Goal: Transaction & Acquisition: Book appointment/travel/reservation

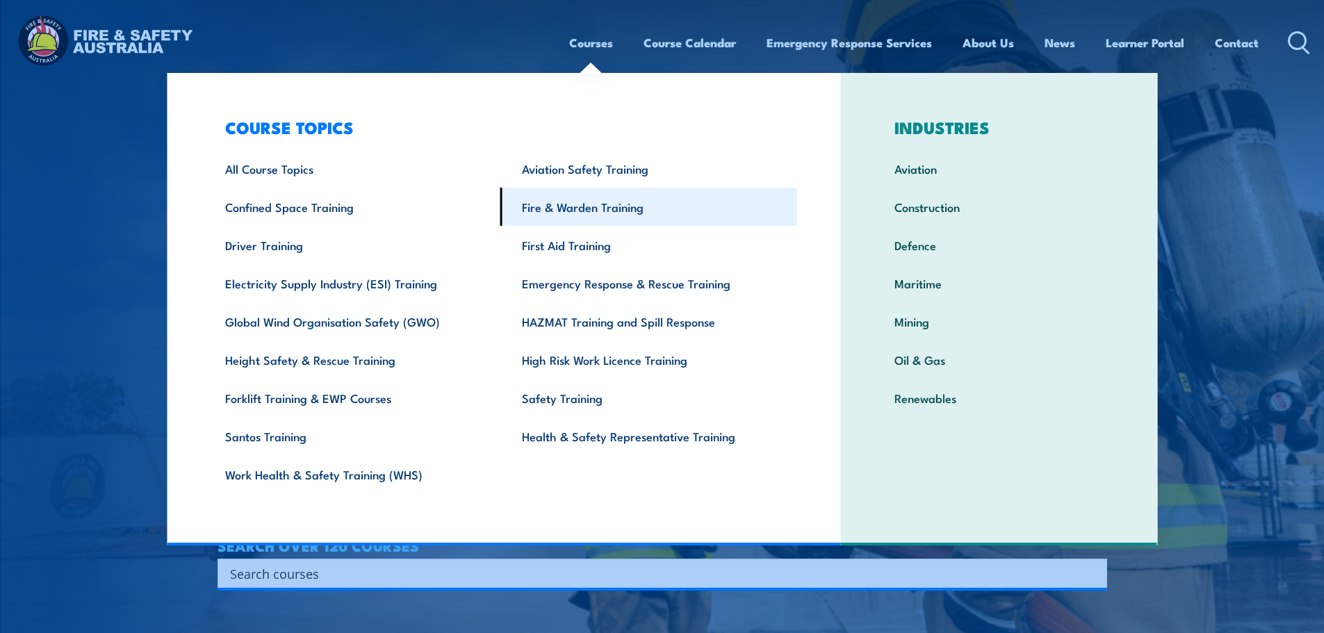
click at [594, 212] on link "Fire & Warden Training" at bounding box center [648, 207] width 297 height 38
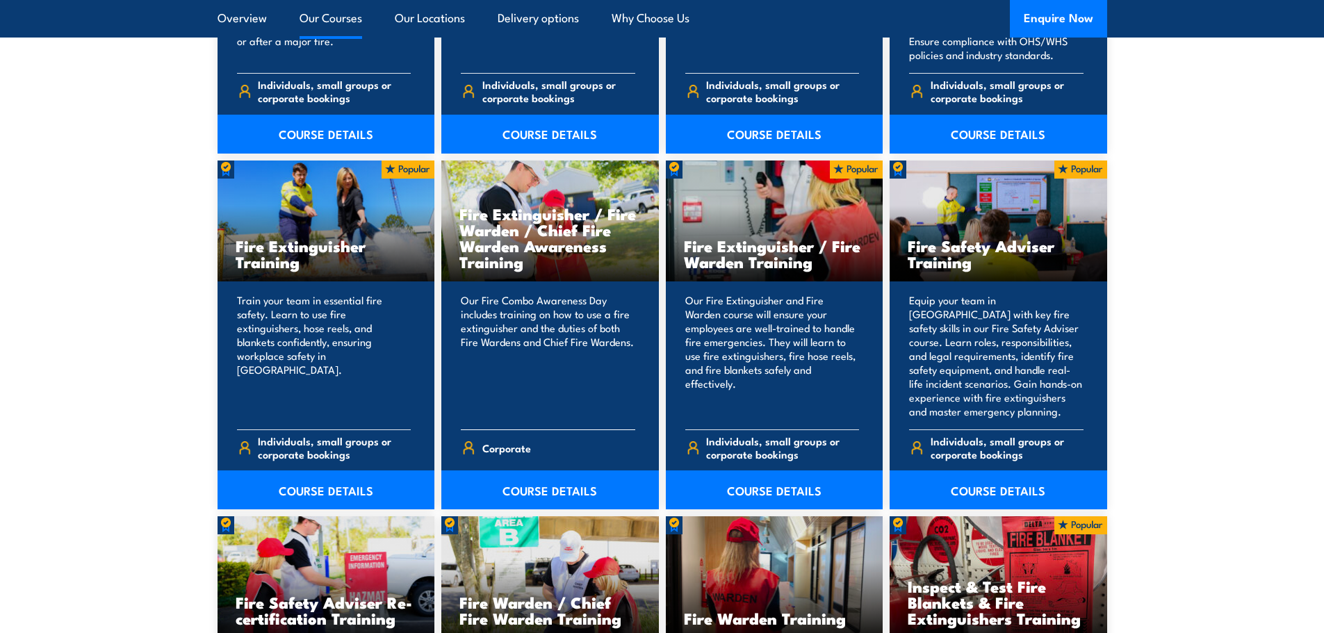
scroll to position [1390, 0]
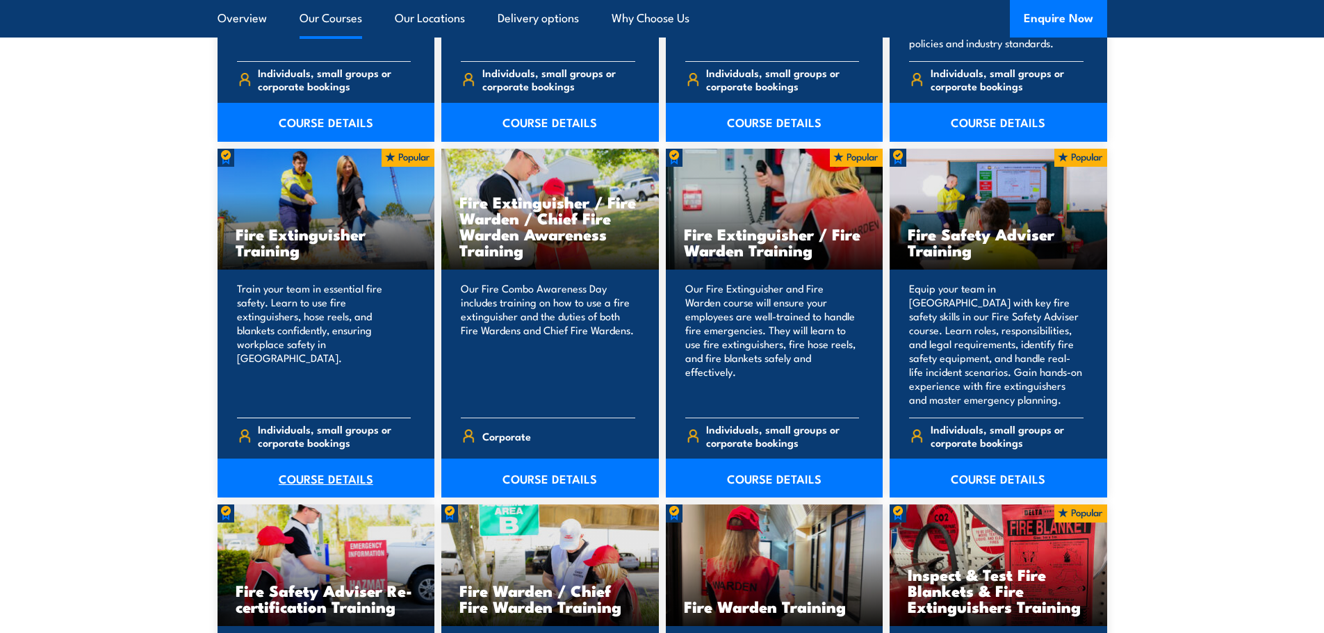
click at [335, 480] on link "COURSE DETAILS" at bounding box center [327, 478] width 218 height 39
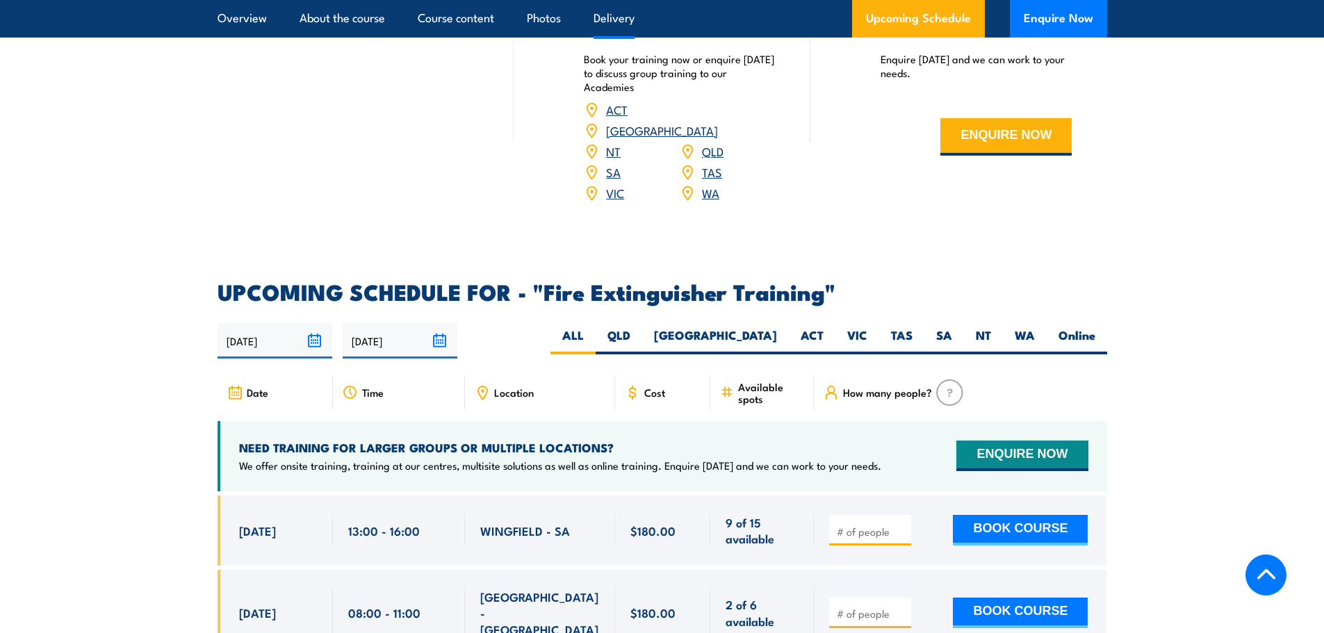
scroll to position [2155, 0]
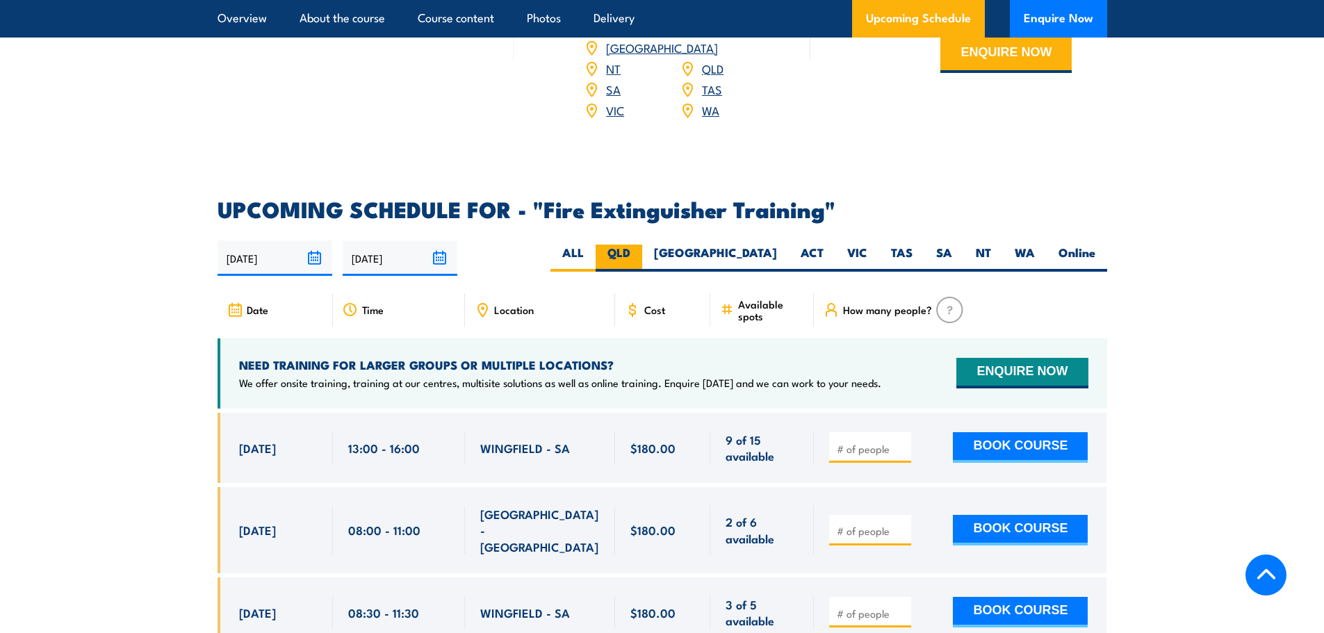
click at [642, 245] on label "QLD" at bounding box center [619, 258] width 47 height 27
click at [640, 245] on input "QLD" at bounding box center [634, 249] width 9 height 9
radio input "true"
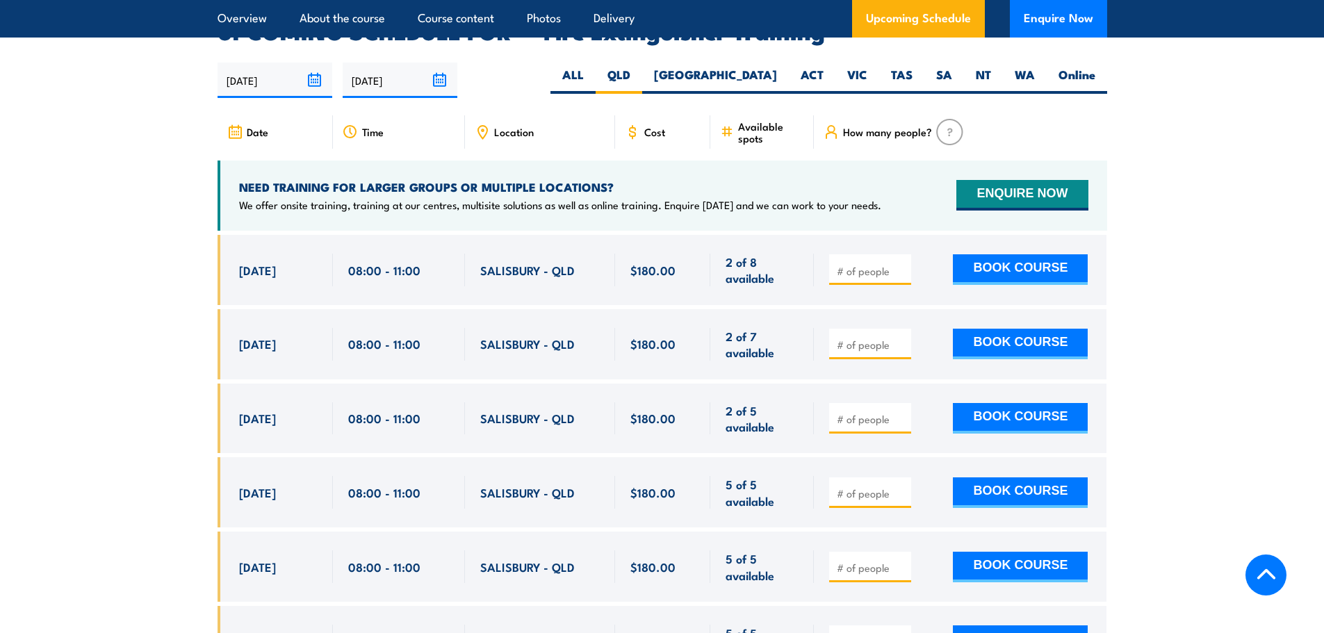
click at [872, 338] on input "number" at bounding box center [872, 345] width 70 height 14
type input "1"
click at [1017, 329] on button "BOOK COURSE" at bounding box center [1020, 344] width 135 height 31
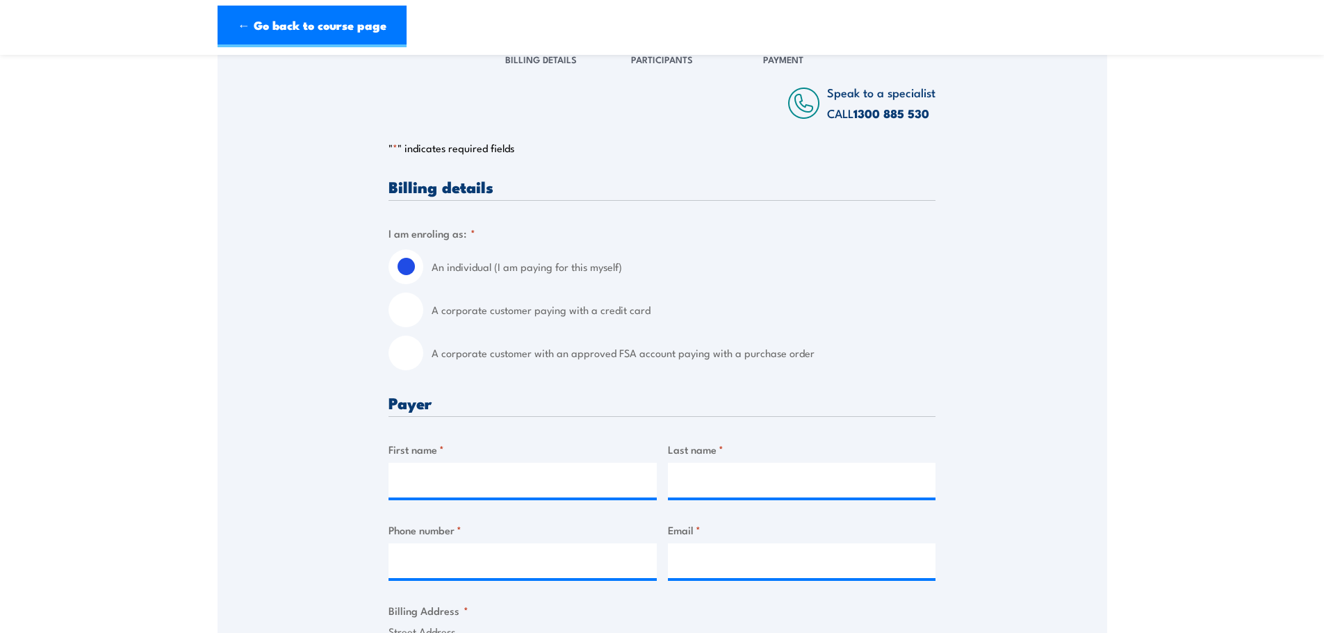
scroll to position [209, 0]
click at [410, 364] on input "A corporate customer with an approved FSA account paying with a purchase order" at bounding box center [406, 352] width 35 height 35
radio input "true"
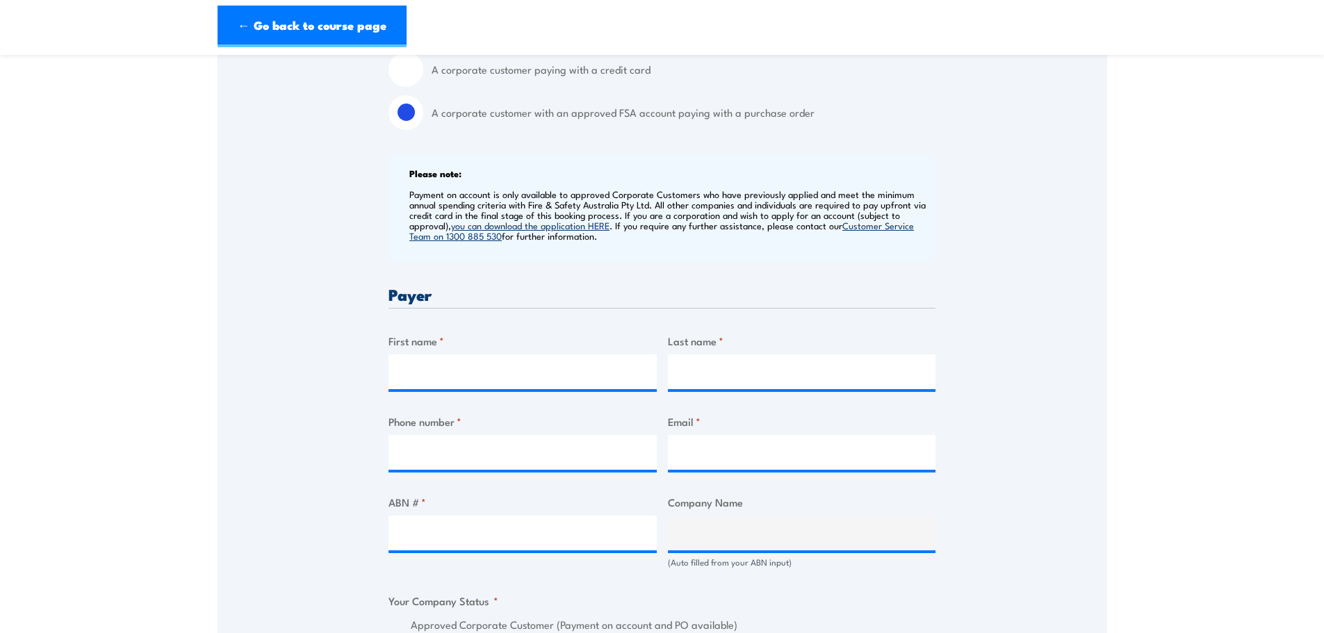
scroll to position [487, 0]
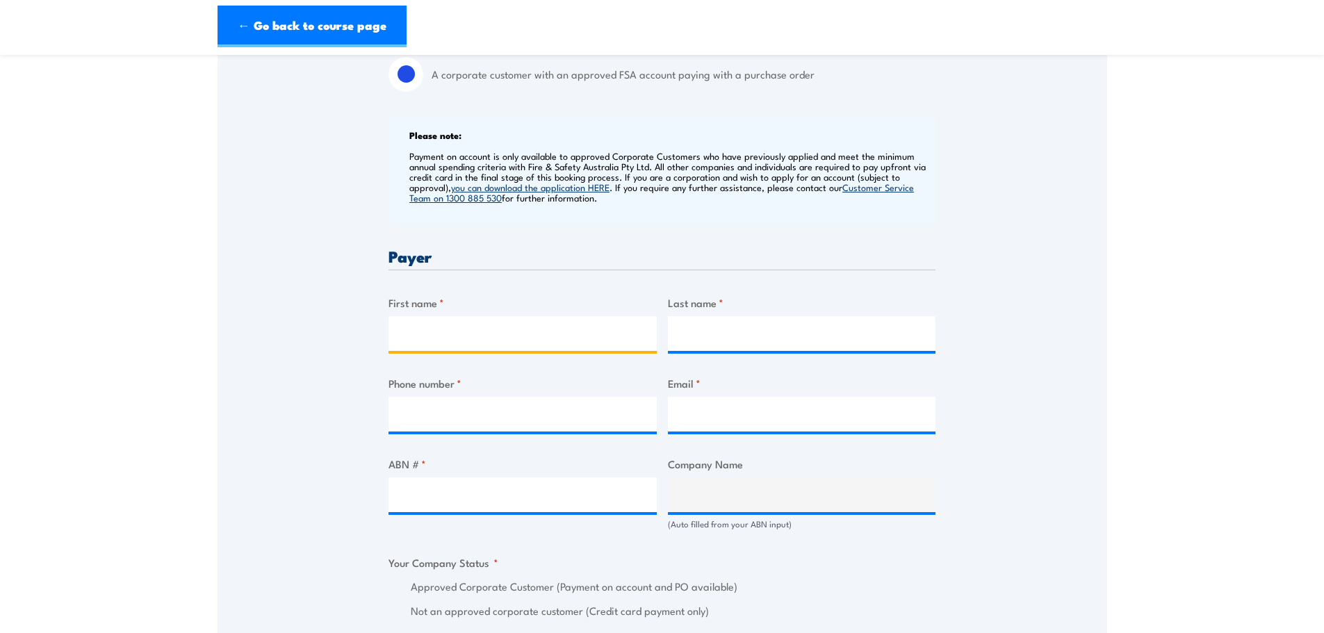
click at [500, 336] on input "First name *" at bounding box center [523, 333] width 268 height 35
type input "Sarah"
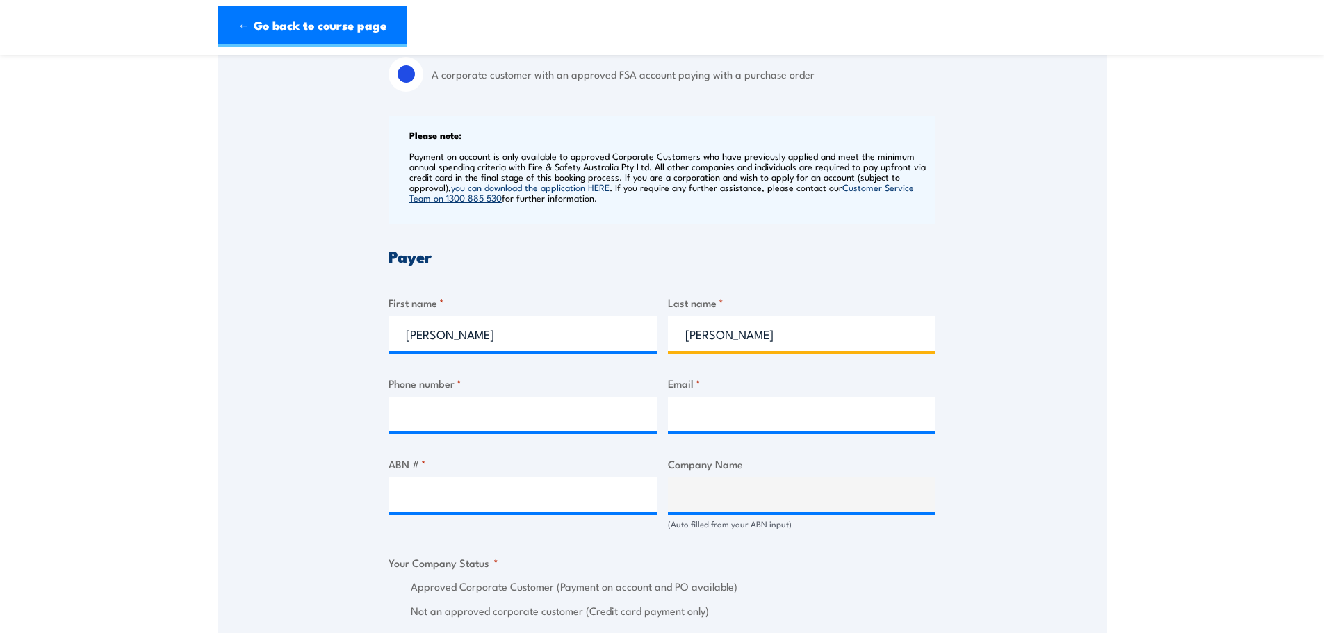
type input "Dalrymple"
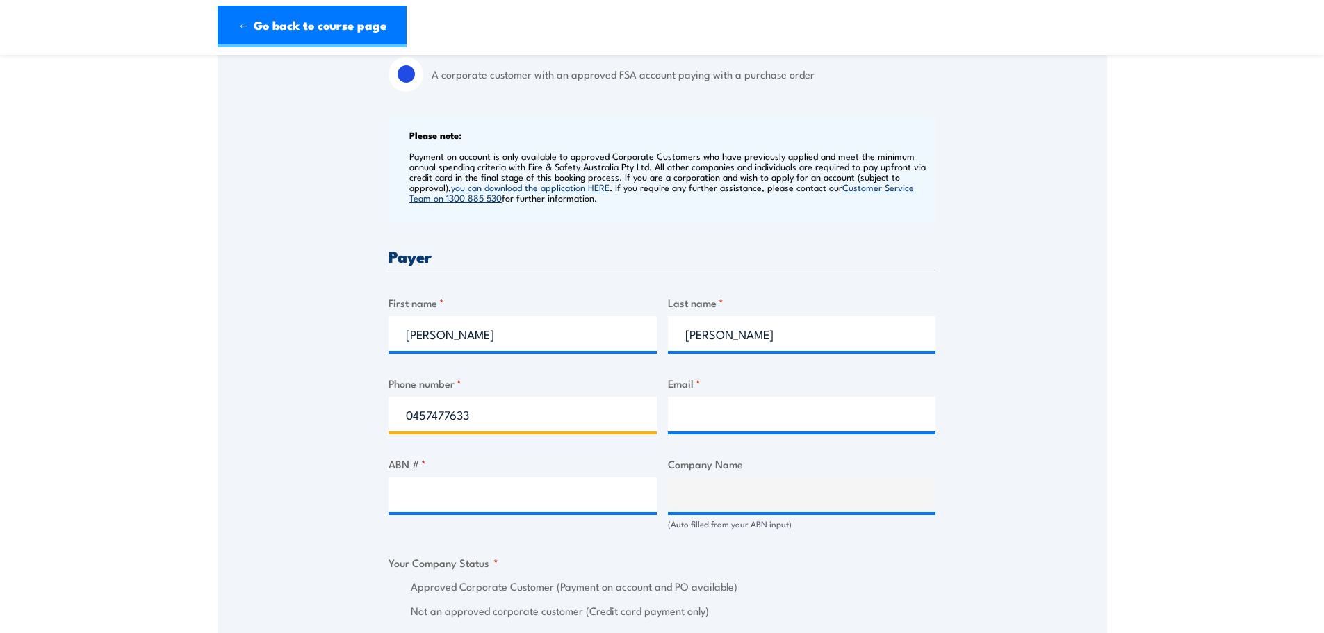
type input "0457477633"
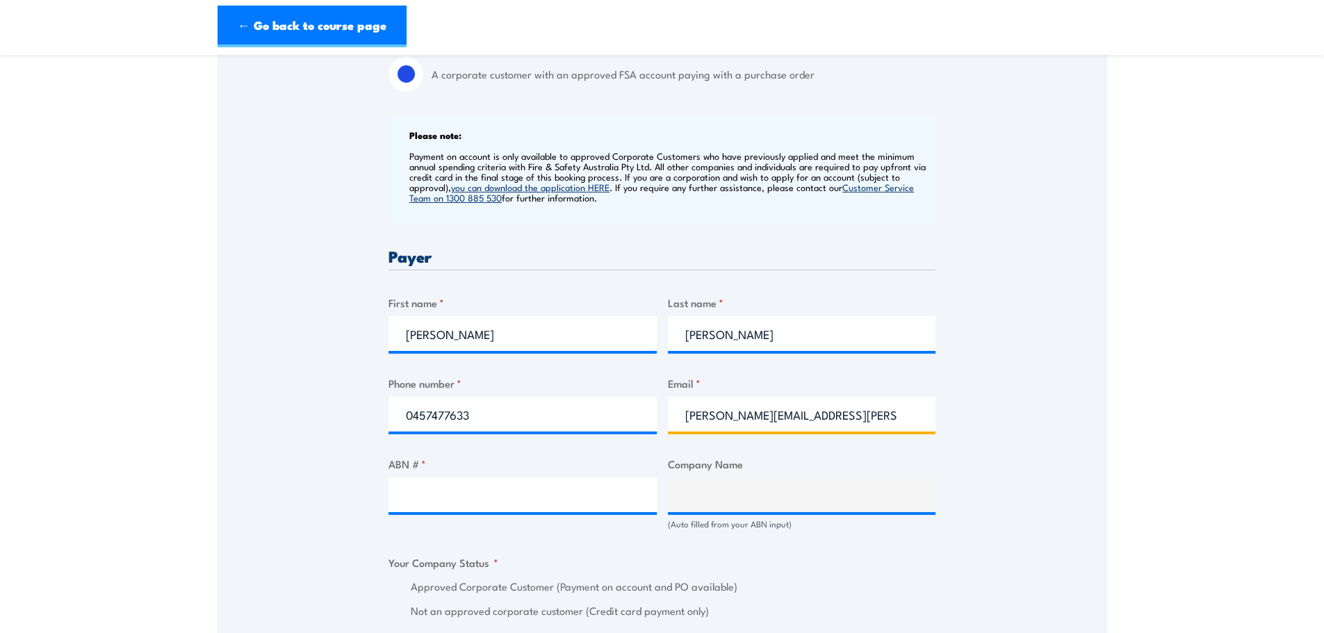
type input "sarah.dalrymple@lms.com.au"
type input "39059428474"
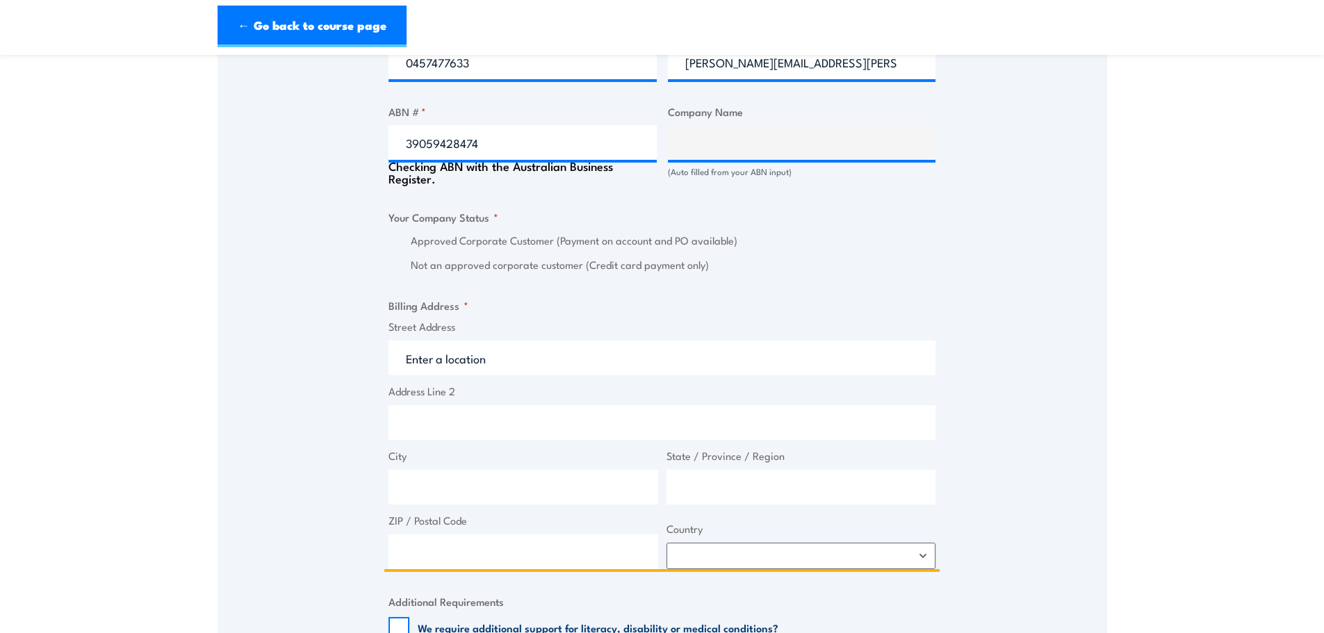
scroll to position [880, 0]
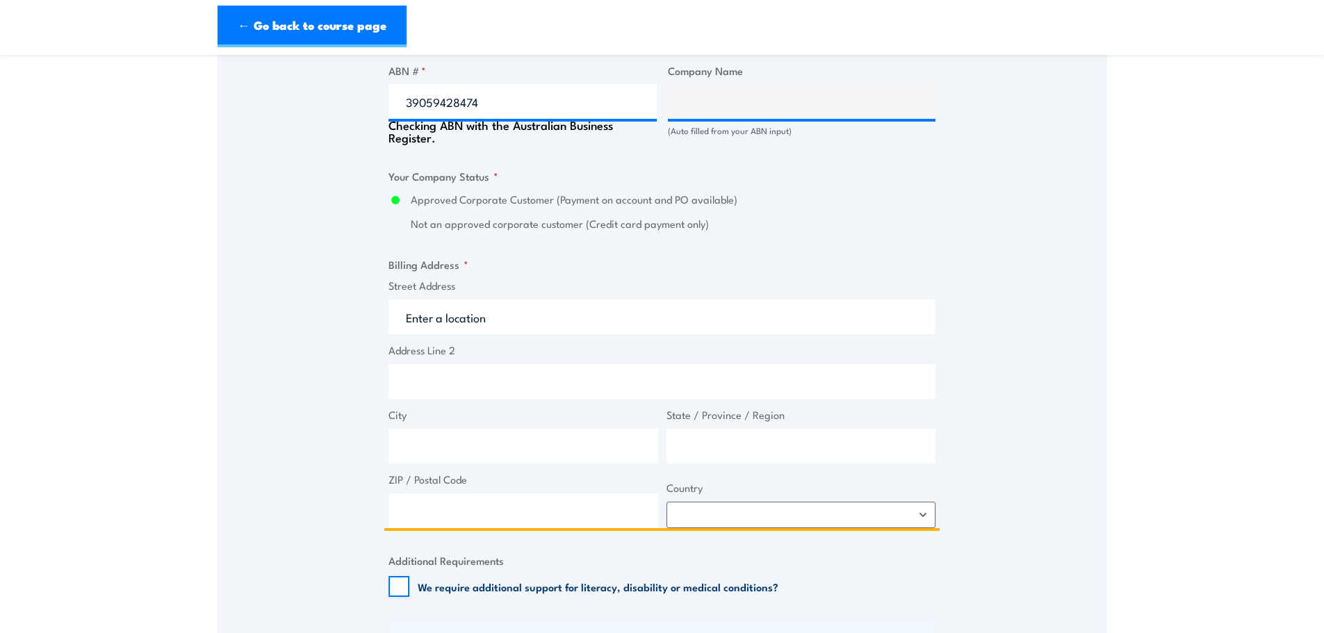
type input "LMS ENERGY PTY LTD"
radio input "true"
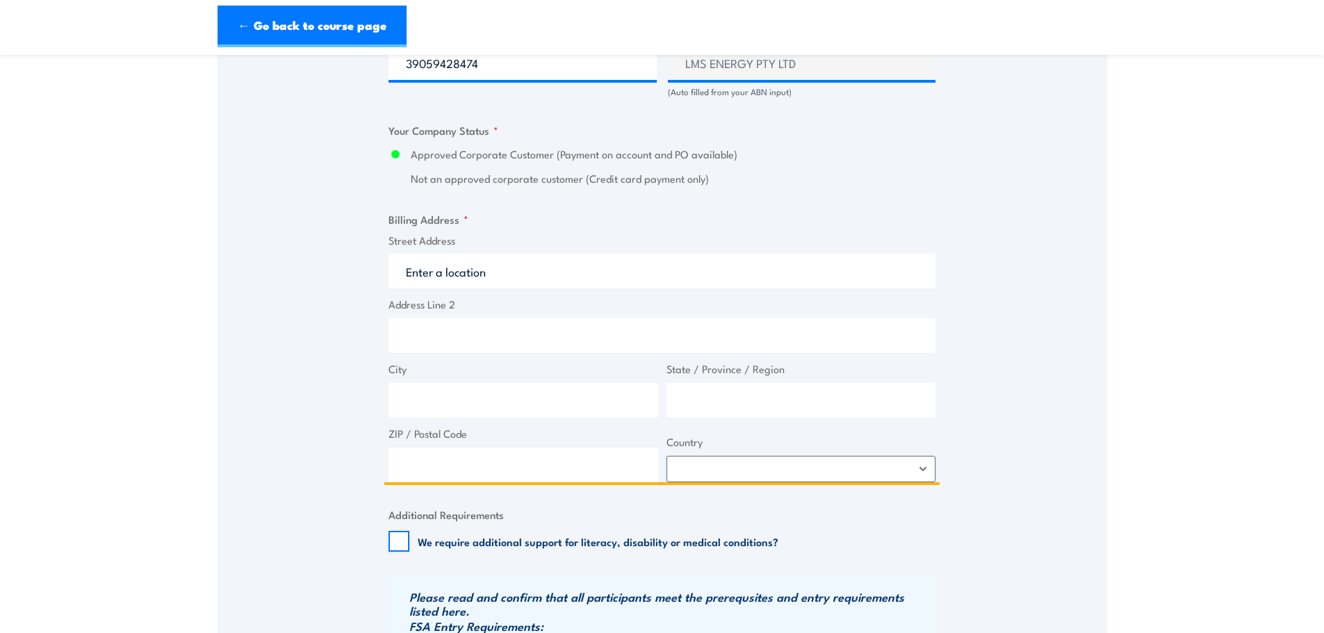
scroll to position [950, 0]
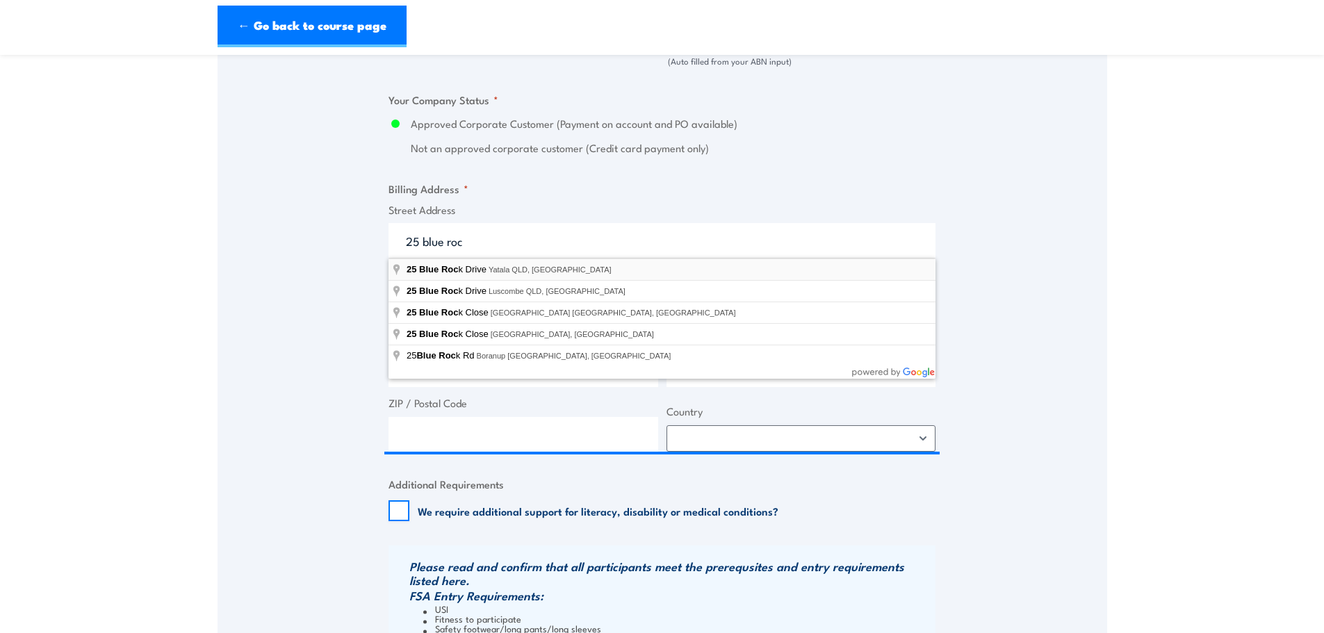
type input "[STREET_ADDRESS]"
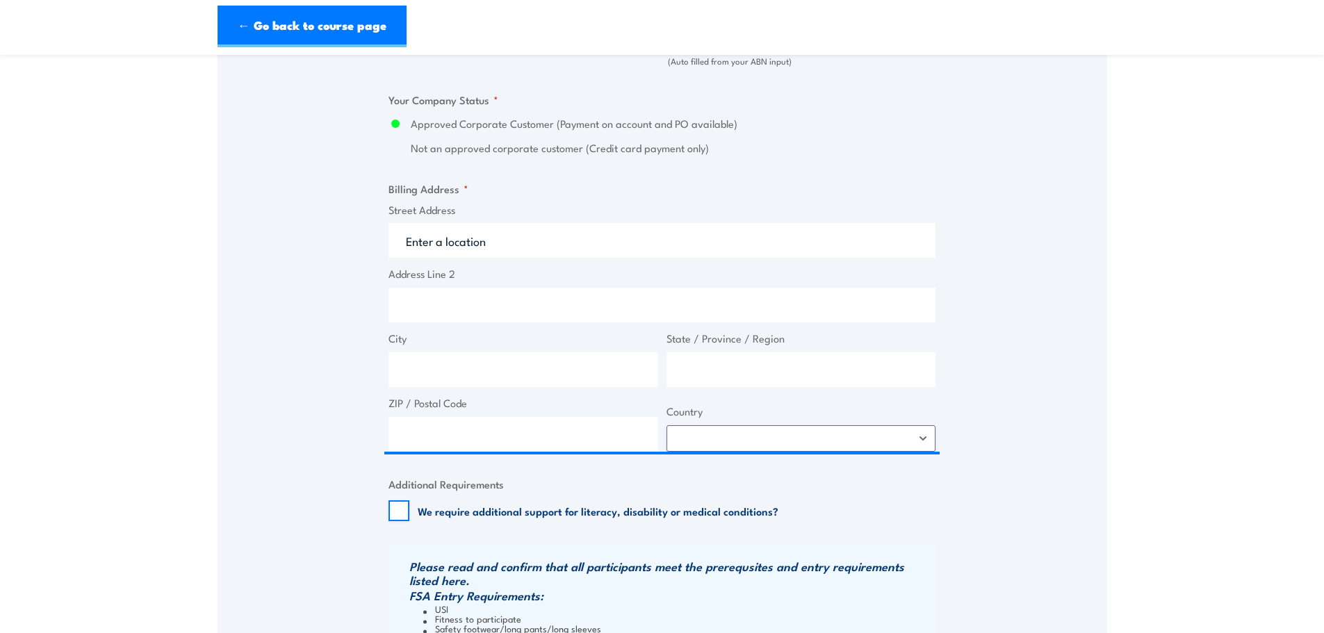
type input "25 Blue Rock Dr"
type input "Yatala"
type input "[GEOGRAPHIC_DATA]"
type input "4207"
select select "[GEOGRAPHIC_DATA]"
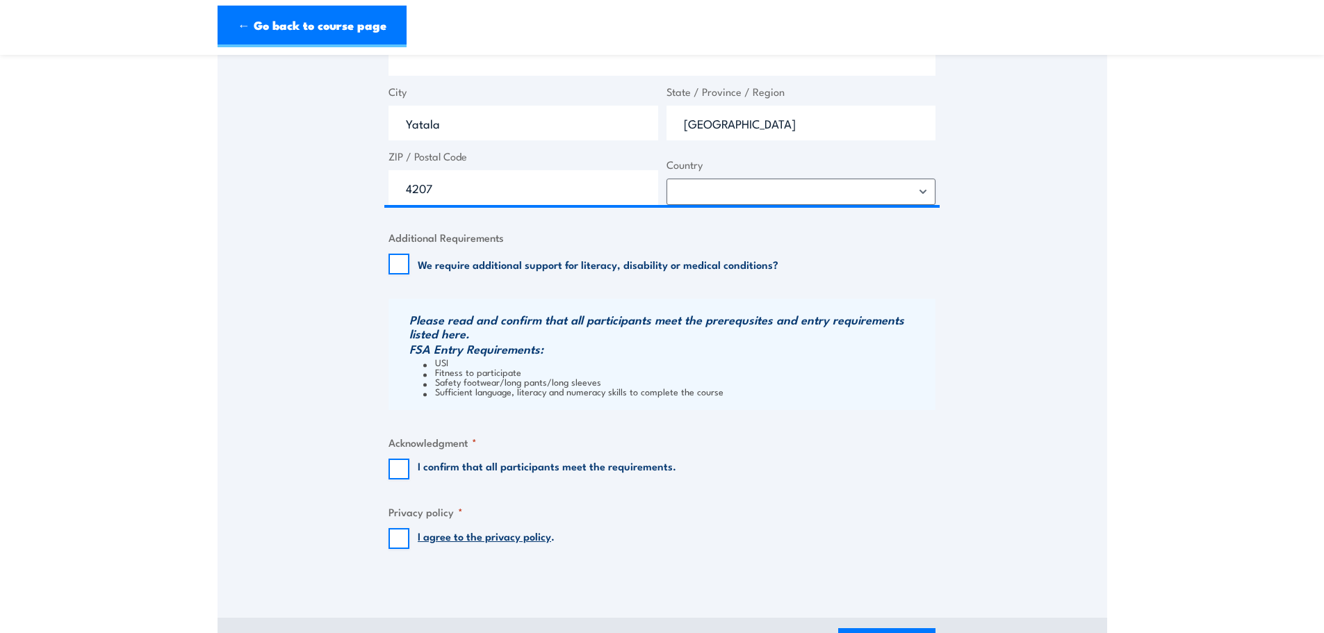
scroll to position [1228, 0]
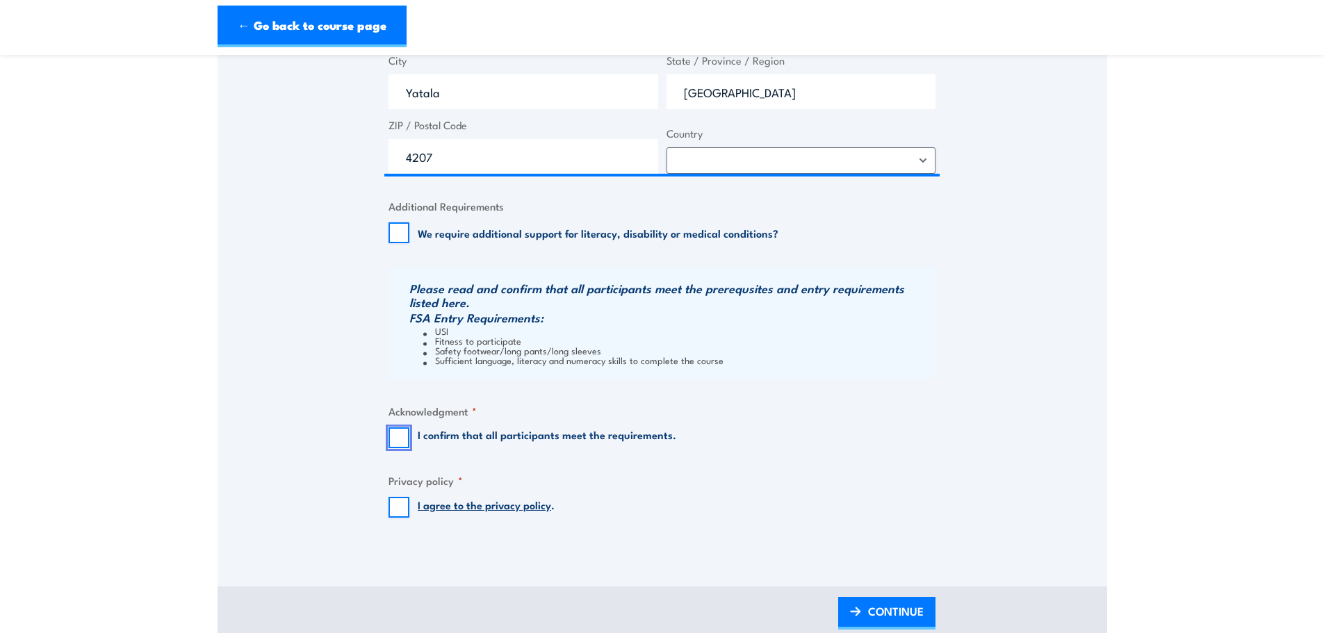
click at [404, 434] on input "I confirm that all participants meet the requirements." at bounding box center [399, 437] width 21 height 21
checkbox input "true"
click at [396, 514] on input "I agree to the privacy policy ." at bounding box center [399, 507] width 21 height 21
checkbox input "true"
drag, startPoint x: 895, startPoint y: 608, endPoint x: 896, endPoint y: 601, distance: 7.0
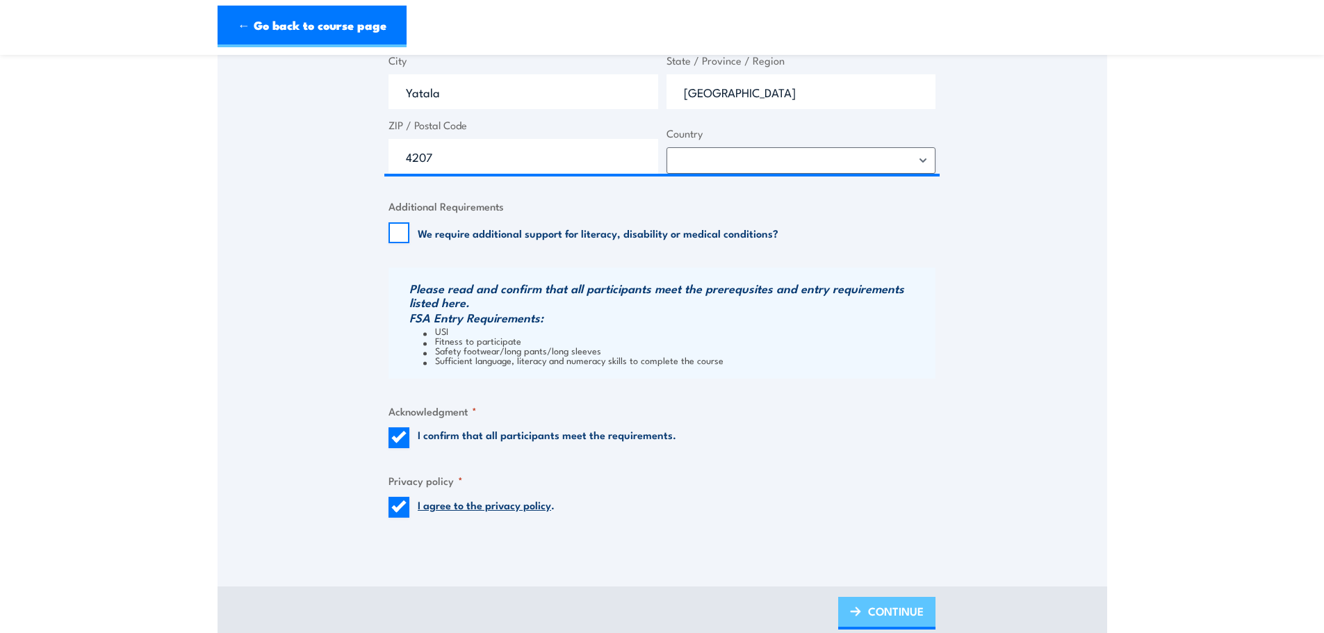
click at [895, 608] on span "CONTINUE" at bounding box center [896, 611] width 56 height 37
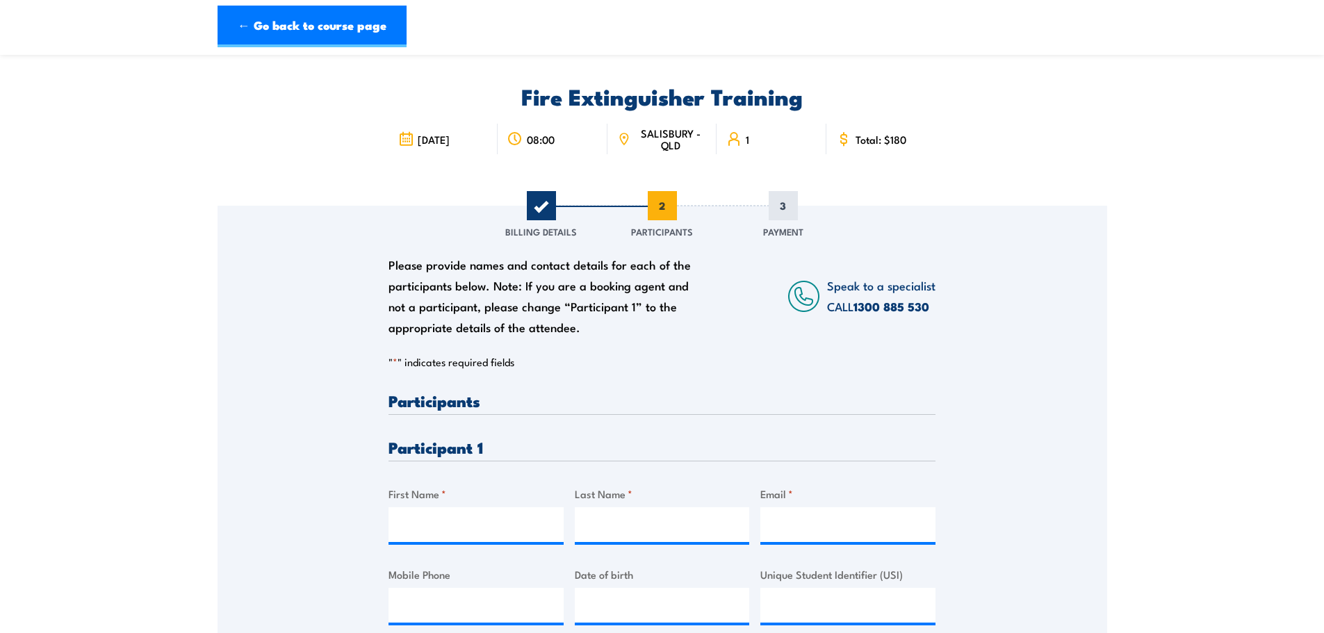
scroll to position [139, 0]
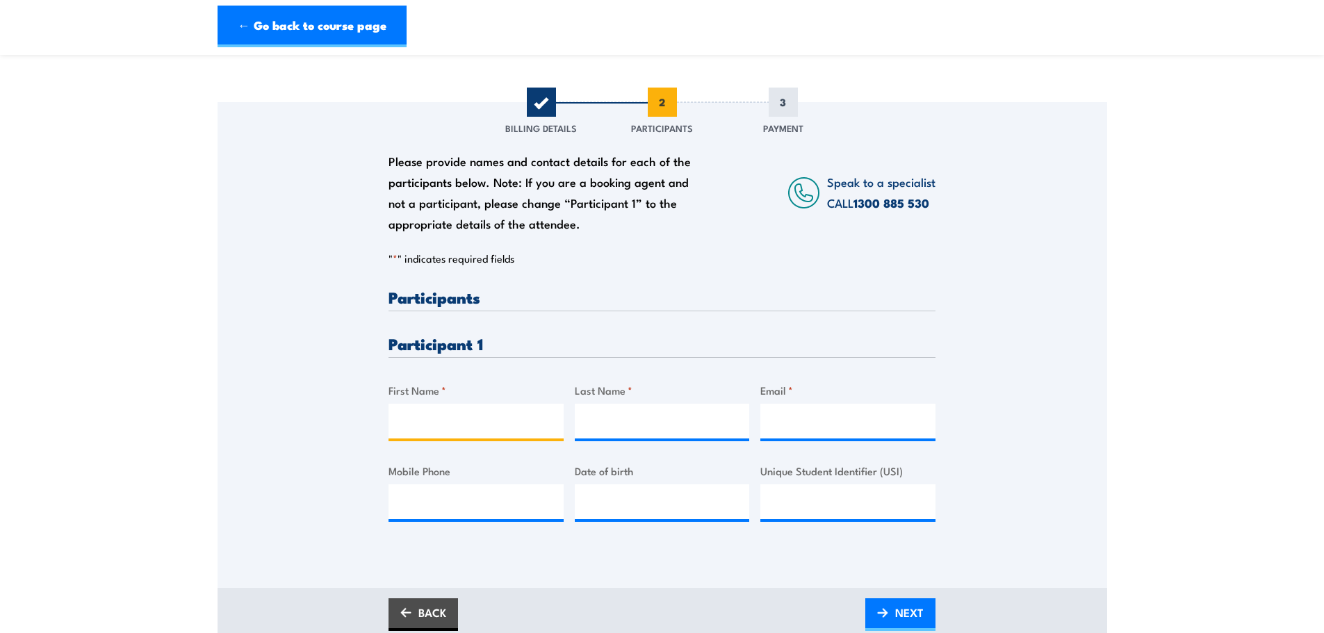
click at [436, 421] on input "First Name *" at bounding box center [476, 421] width 175 height 35
type input "Bradley"
type input "Fitzgerald"
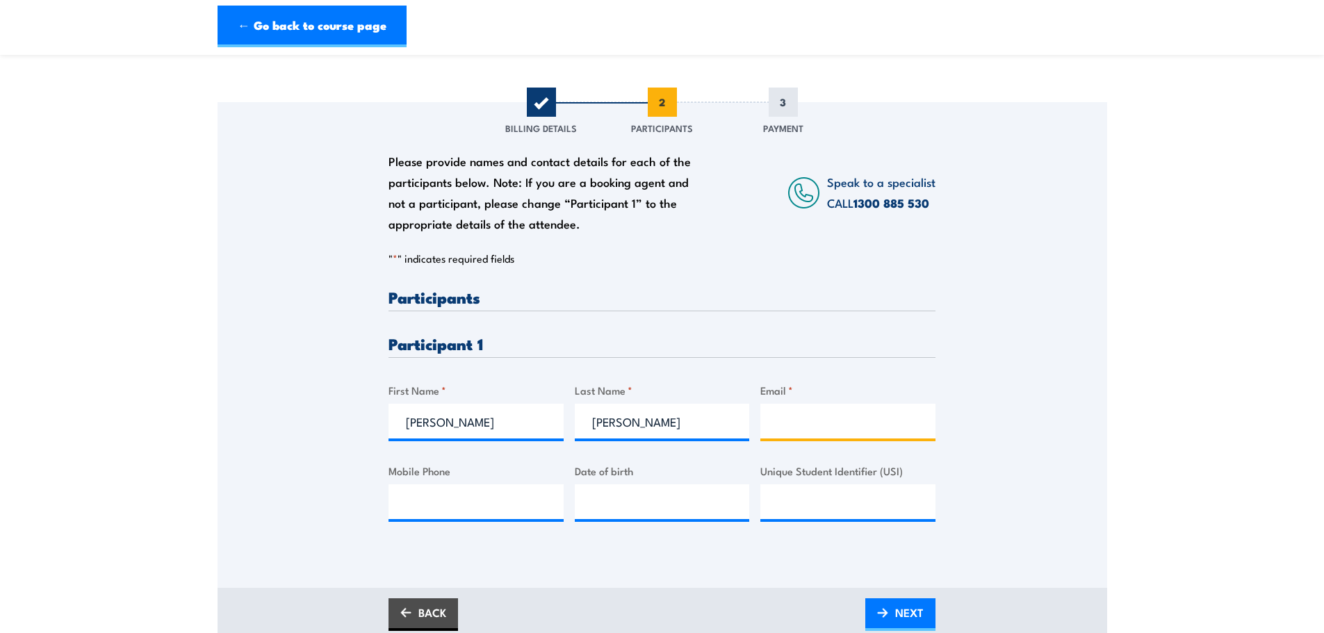
paste input "bradley.fitzgerald@lms.com.au"
type input "bradley.fitzgerald@lms.com.au"
drag, startPoint x: 447, startPoint y: 505, endPoint x: 339, endPoint y: 483, distance: 109.9
click at [447, 505] on input "Mobile Phone" at bounding box center [476, 501] width 175 height 35
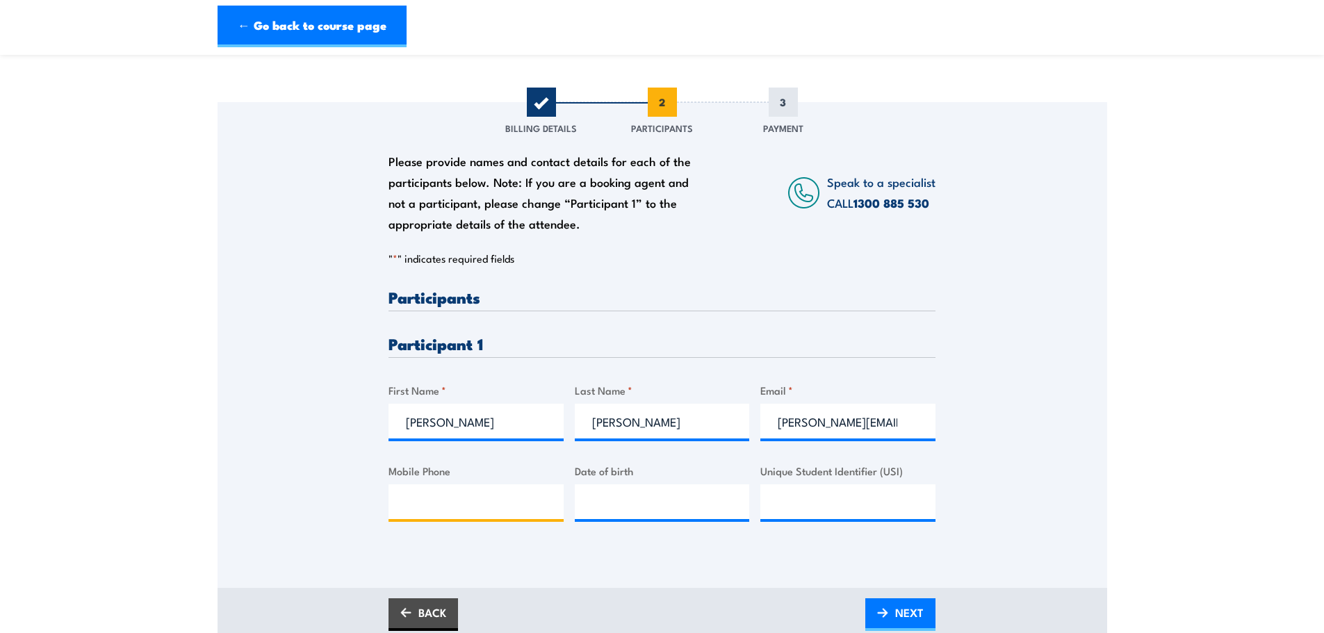
click at [402, 502] on input "Mobile Phone" at bounding box center [476, 501] width 175 height 35
paste input "437574871"
click at [405, 506] on input "437574871" at bounding box center [476, 501] width 175 height 35
type input "0437574871"
click at [645, 502] on input "__/__/____" at bounding box center [662, 501] width 175 height 35
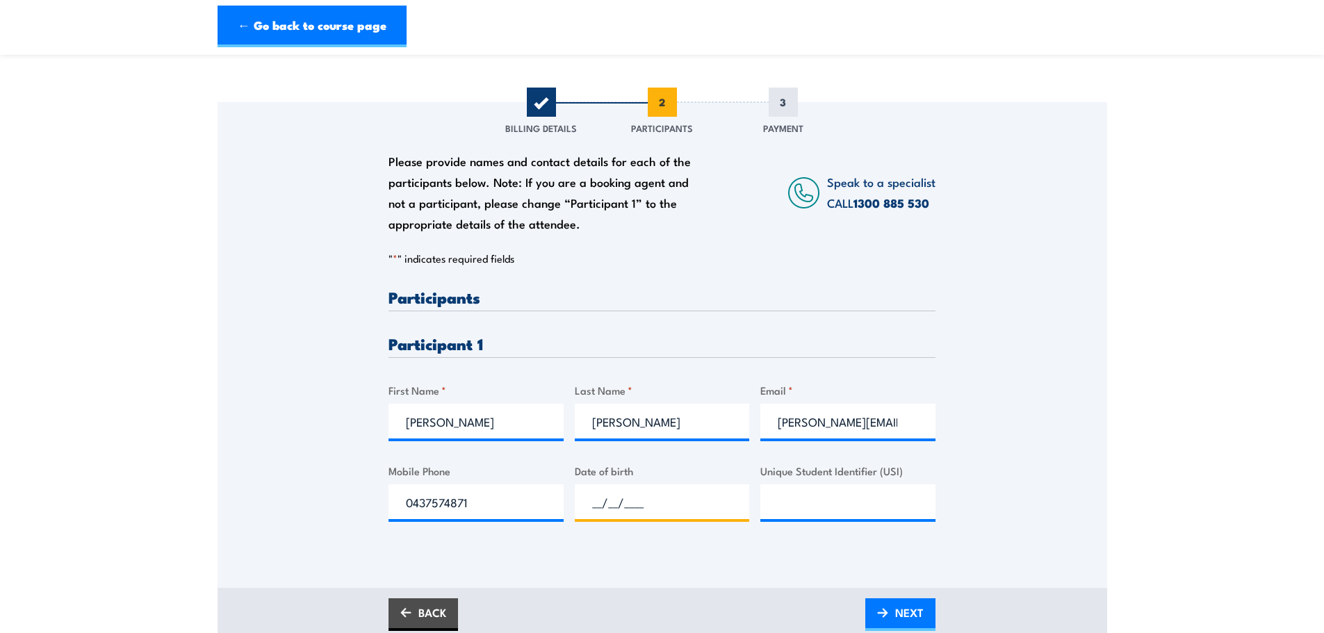
paste input "21/06/1992"
type input "21/06/1992"
click at [790, 503] on input "Unique Student Identifier (USI)" at bounding box center [847, 501] width 175 height 35
paste input "MV5FGVEPPW"
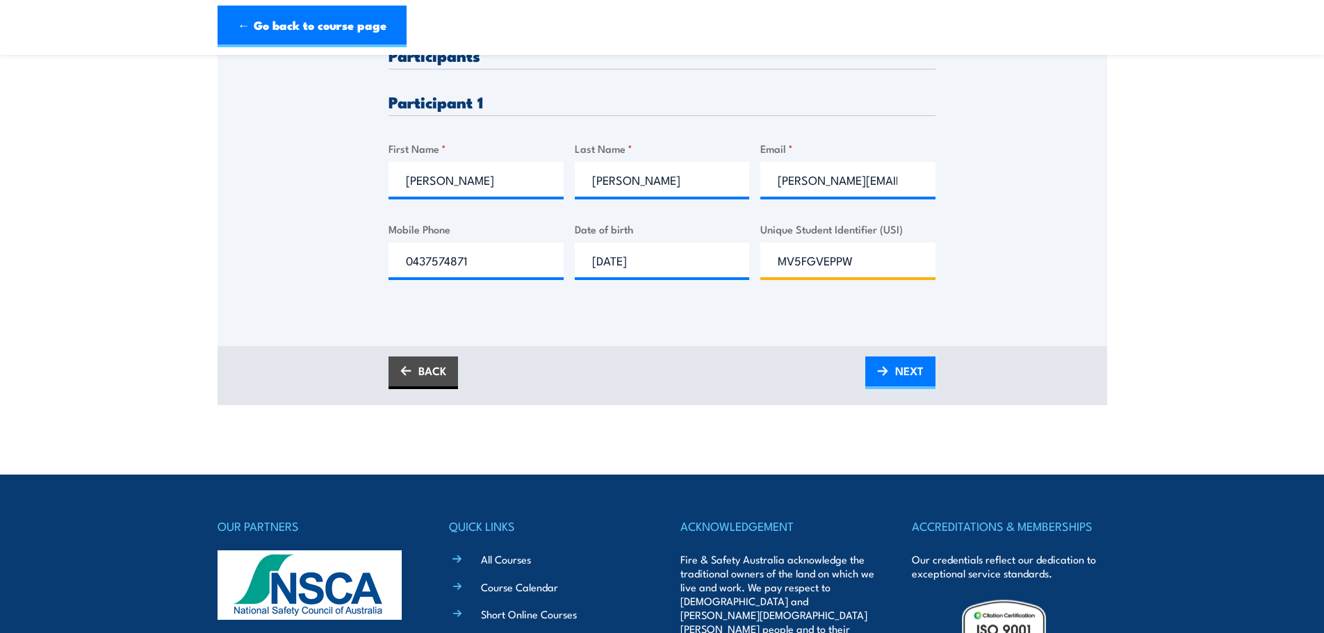
scroll to position [417, 0]
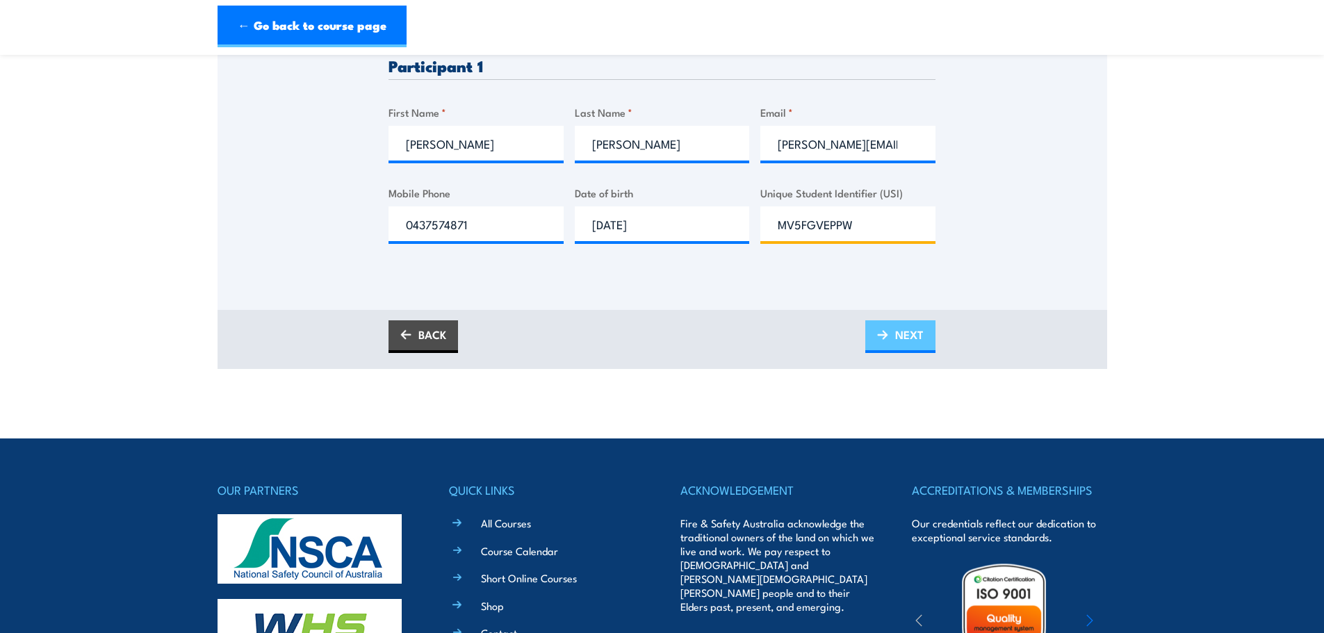
type input "MV5FGVEPPW"
click at [895, 336] on span "NEXT" at bounding box center [909, 334] width 28 height 37
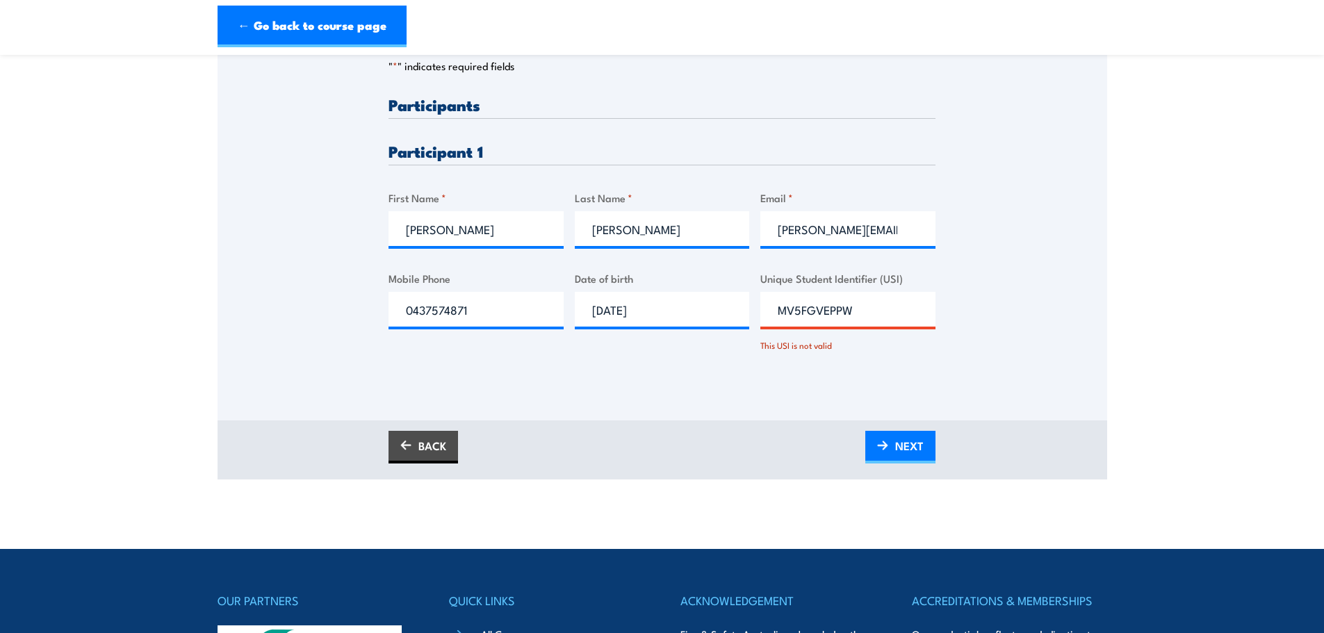
scroll to position [0, 0]
click at [777, 311] on input "MV5FGVEPPW" at bounding box center [847, 309] width 175 height 35
click at [888, 452] on link "NEXT" at bounding box center [900, 447] width 70 height 33
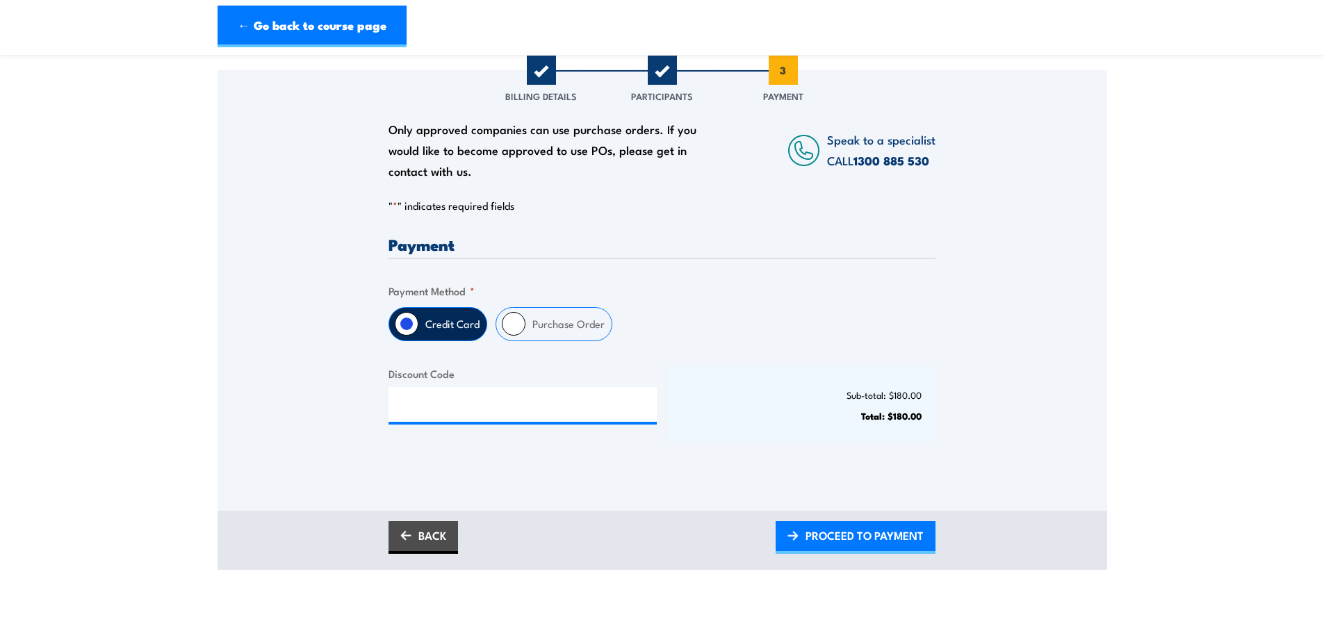
scroll to position [209, 0]
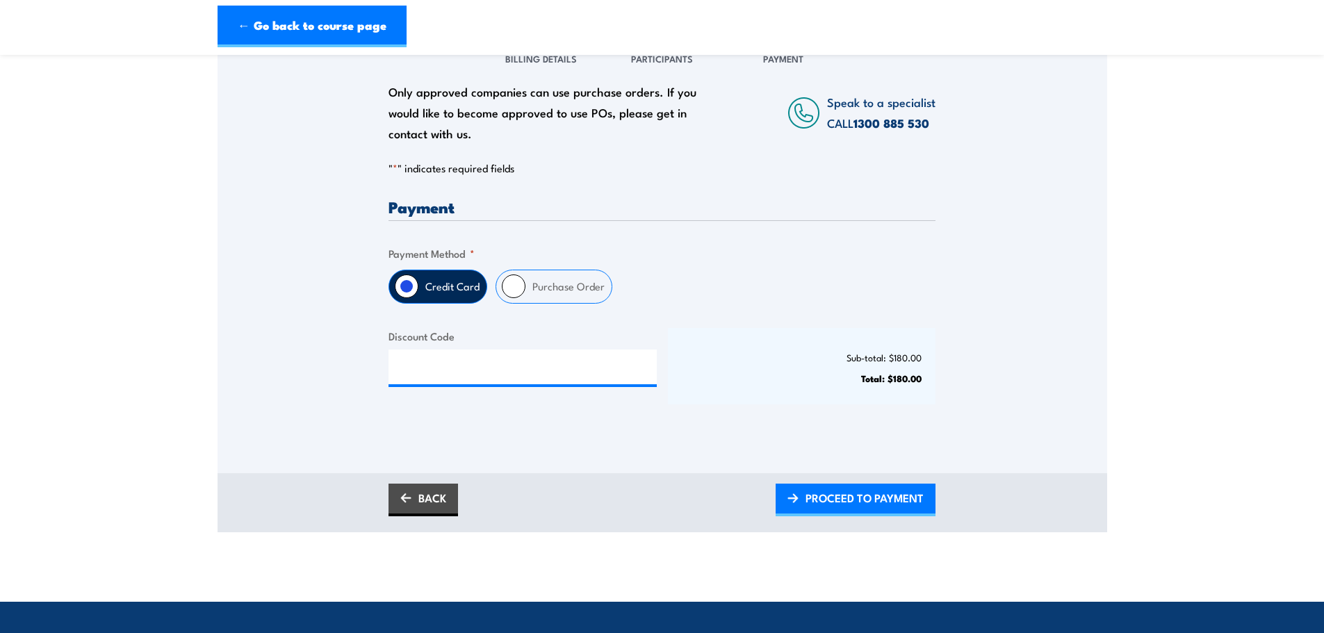
click at [523, 287] on input "Purchase Order" at bounding box center [514, 287] width 24 height 24
radio input "true"
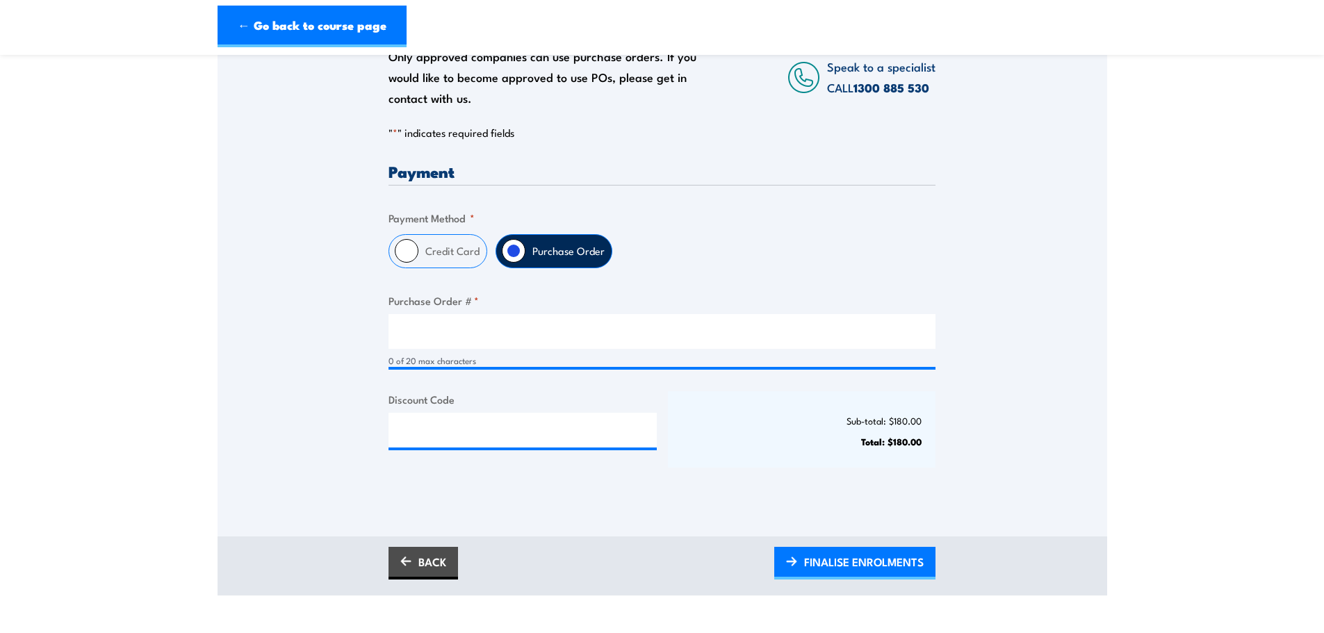
scroll to position [348, 0]
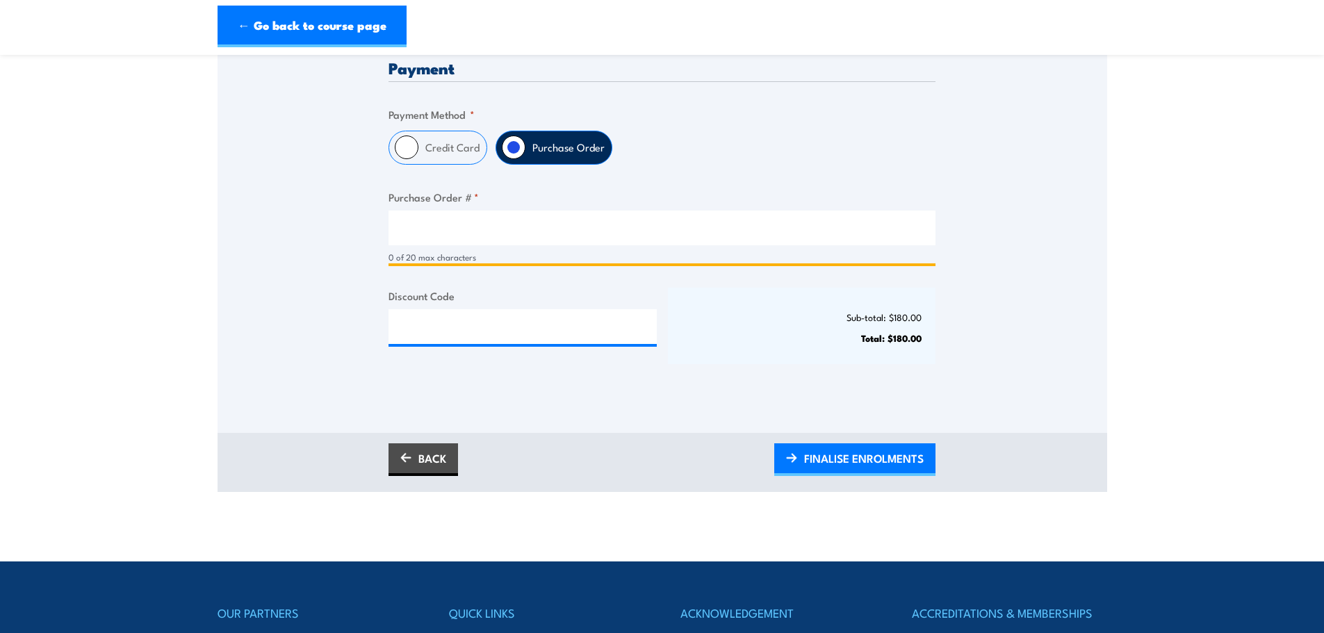
click at [438, 242] on input "Purchase Order # *" at bounding box center [662, 228] width 547 height 35
drag, startPoint x: 436, startPoint y: 225, endPoint x: 443, endPoint y: 230, distance: 9.5
click at [436, 225] on input "P10" at bounding box center [662, 228] width 547 height 35
type input "P1048002"
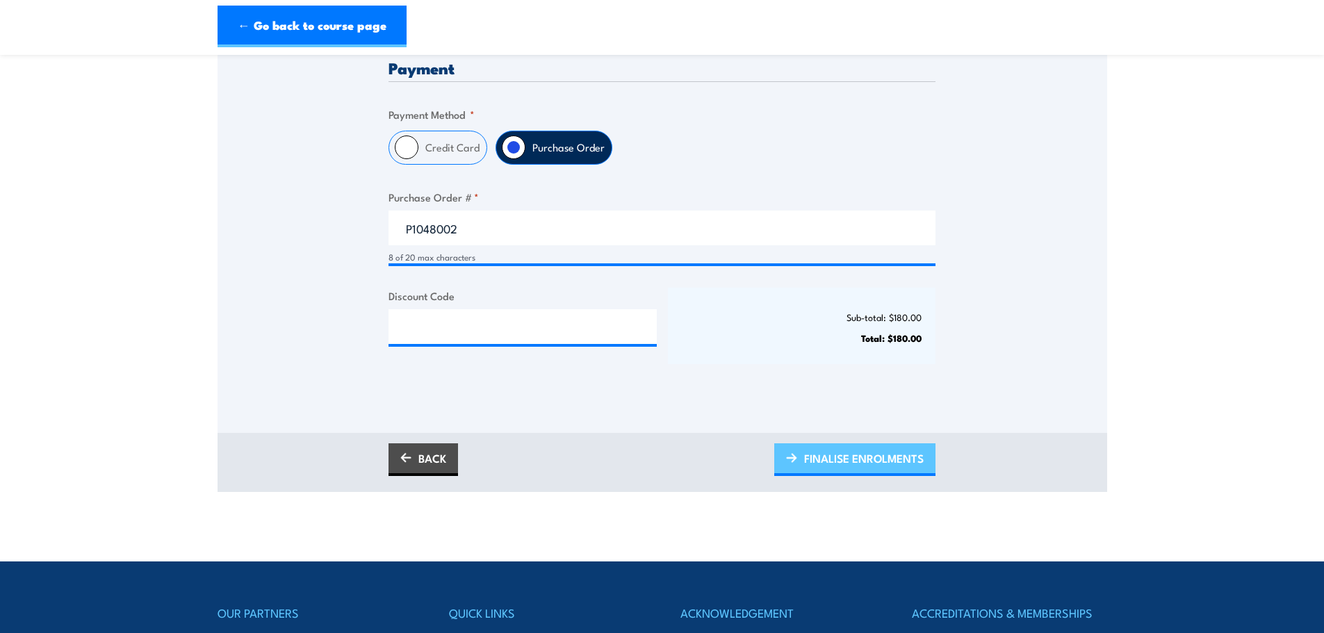
drag, startPoint x: 840, startPoint y: 466, endPoint x: 854, endPoint y: 470, distance: 13.9
click at [840, 466] on span "FINALISE ENROLMENTS" at bounding box center [864, 458] width 120 height 37
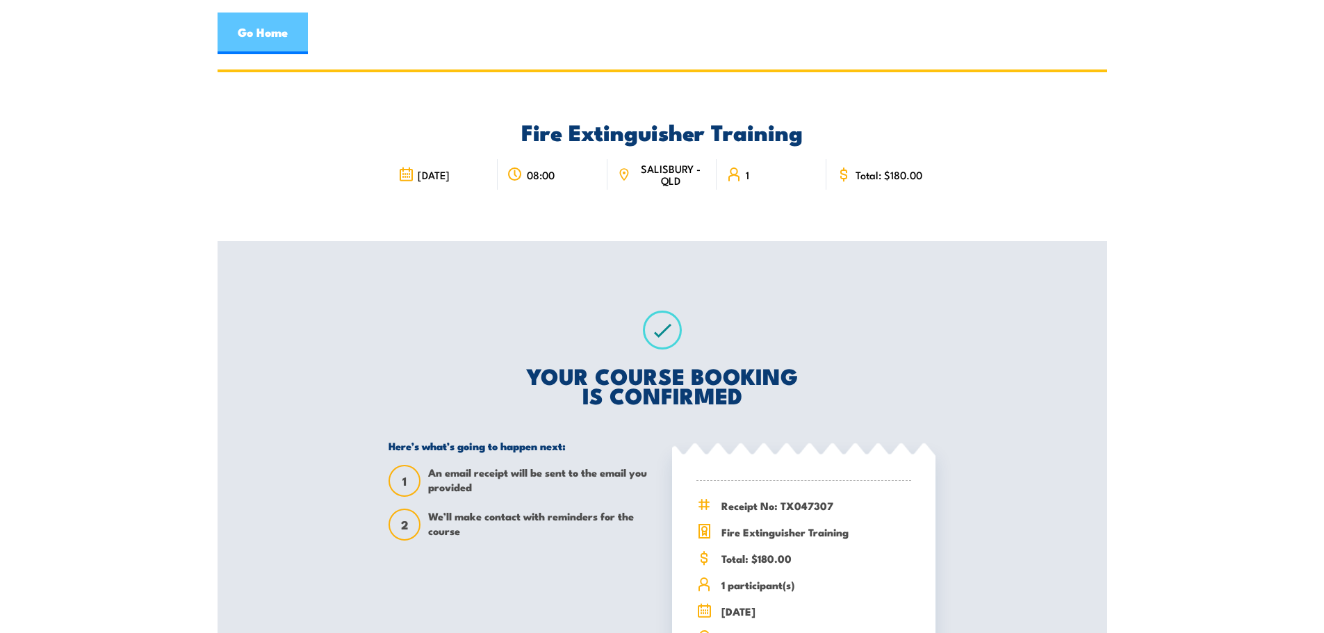
drag, startPoint x: 277, startPoint y: 23, endPoint x: 291, endPoint y: 28, distance: 15.4
click at [277, 24] on link "Go Home" at bounding box center [263, 34] width 90 height 42
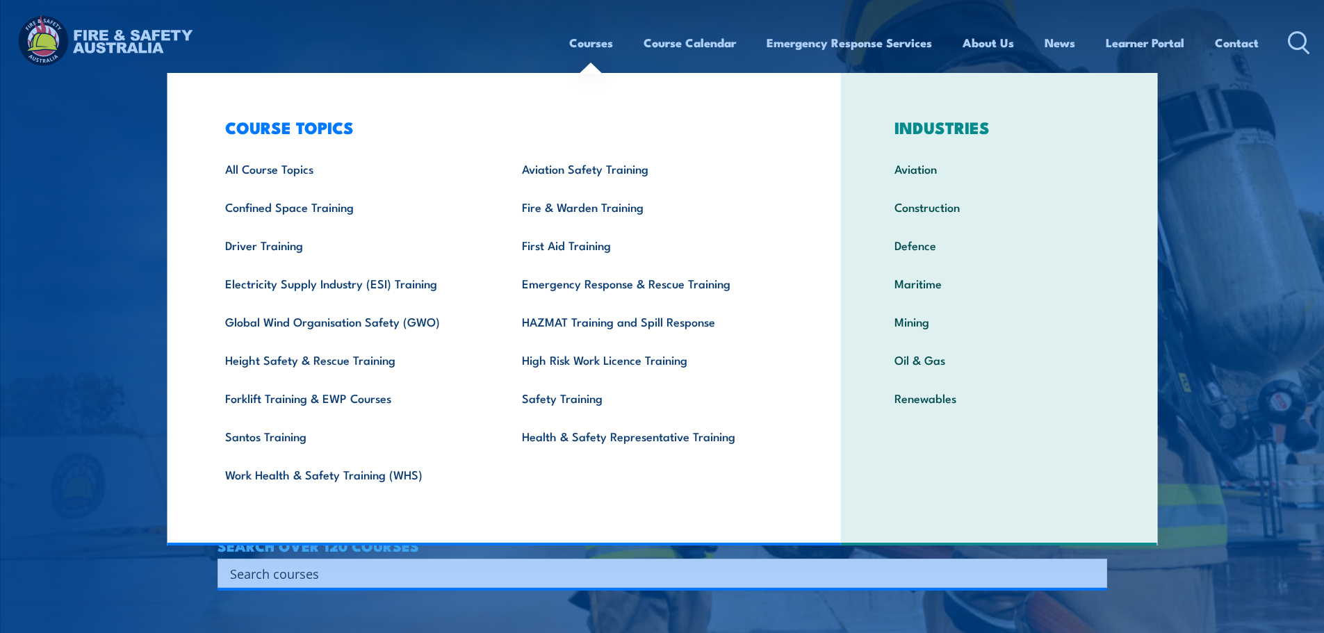
click at [585, 39] on link "Courses" at bounding box center [591, 42] width 44 height 37
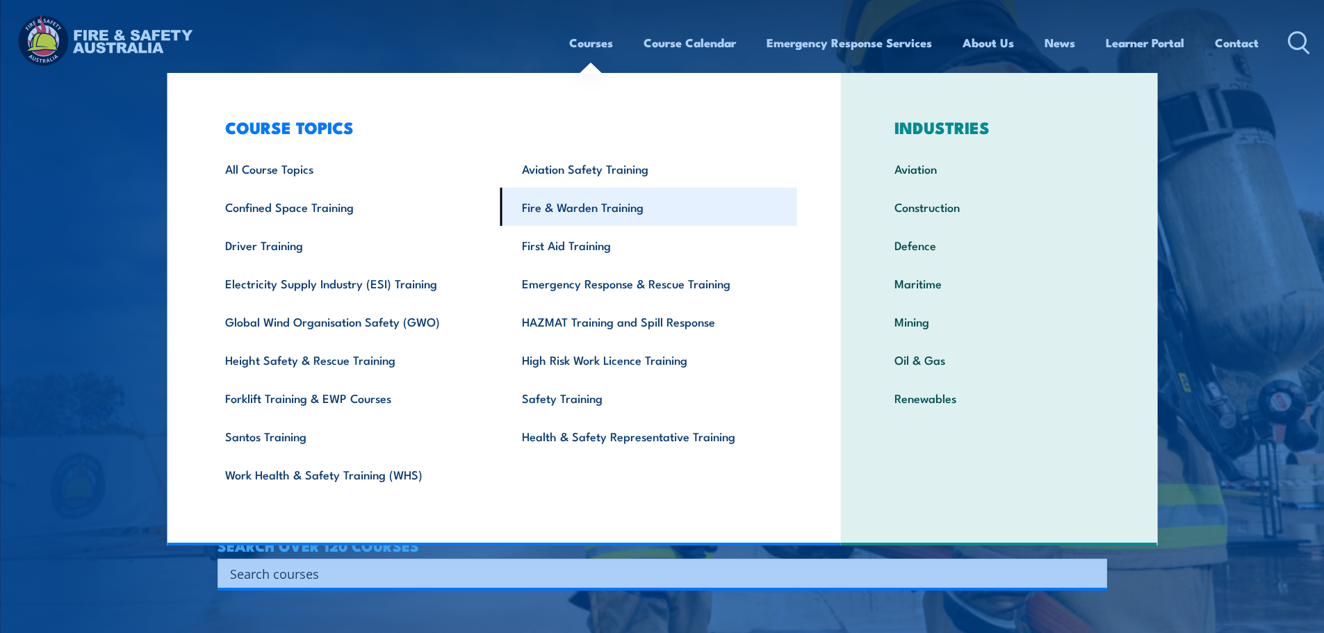
click at [592, 207] on link "Fire & Warden Training" at bounding box center [648, 207] width 297 height 38
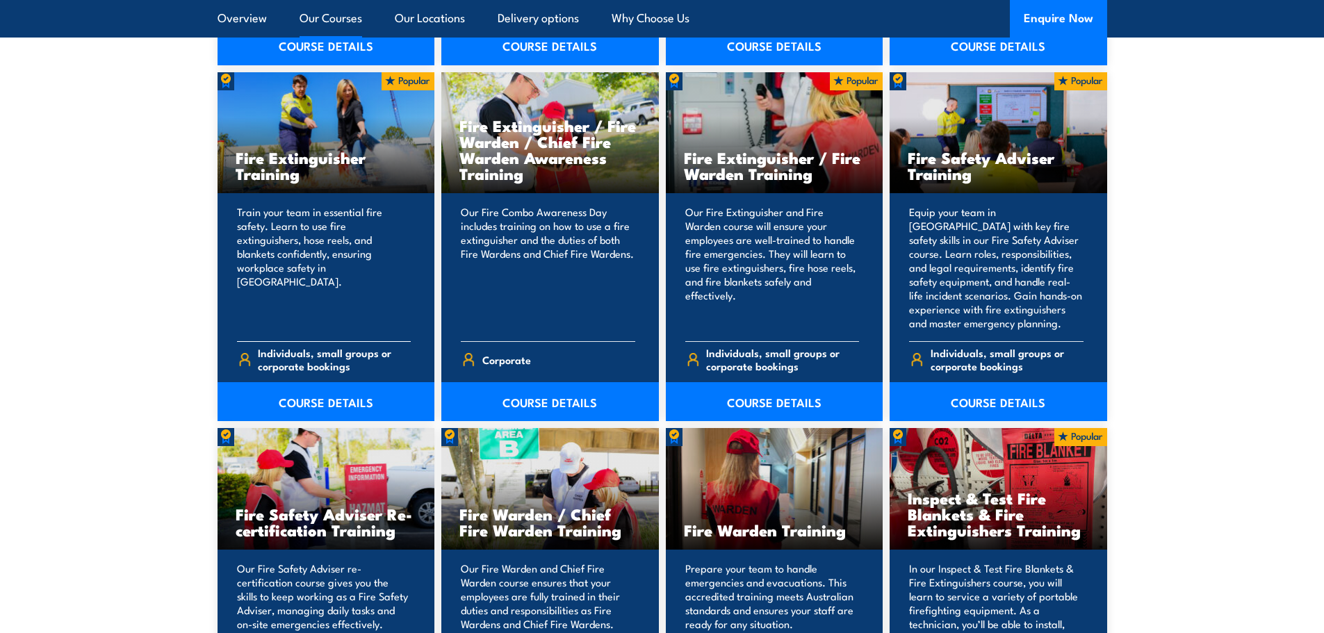
scroll to position [1460, 0]
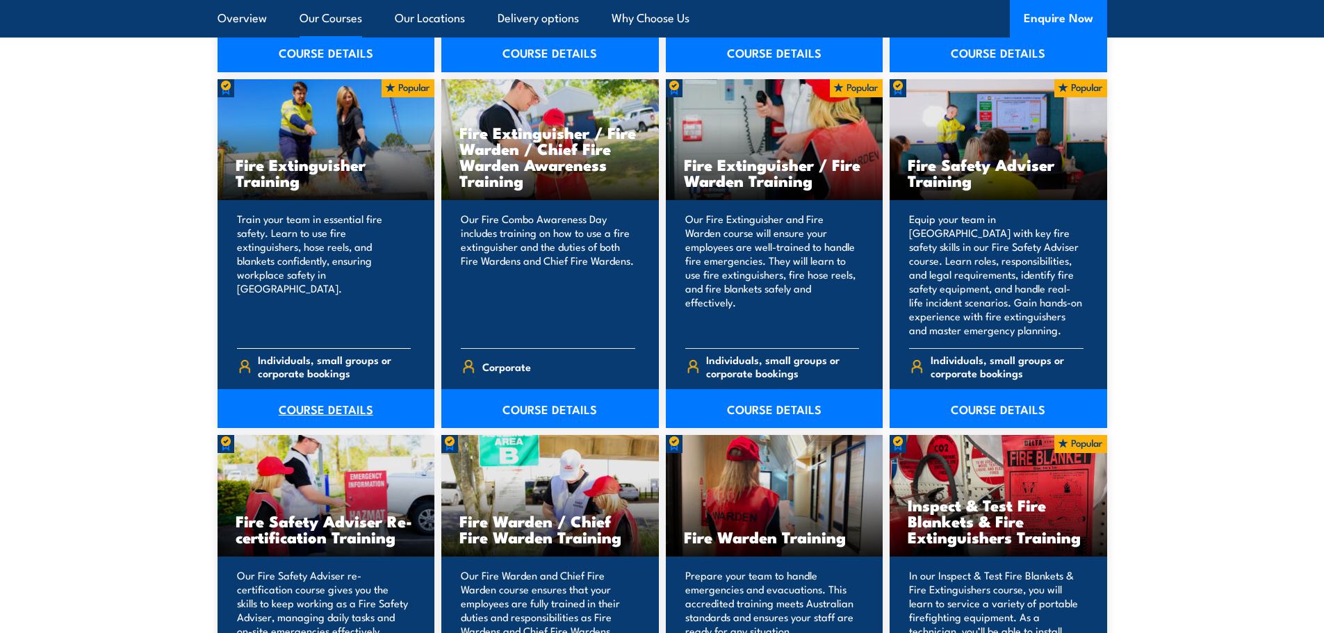
click at [306, 416] on link "COURSE DETAILS" at bounding box center [327, 408] width 218 height 39
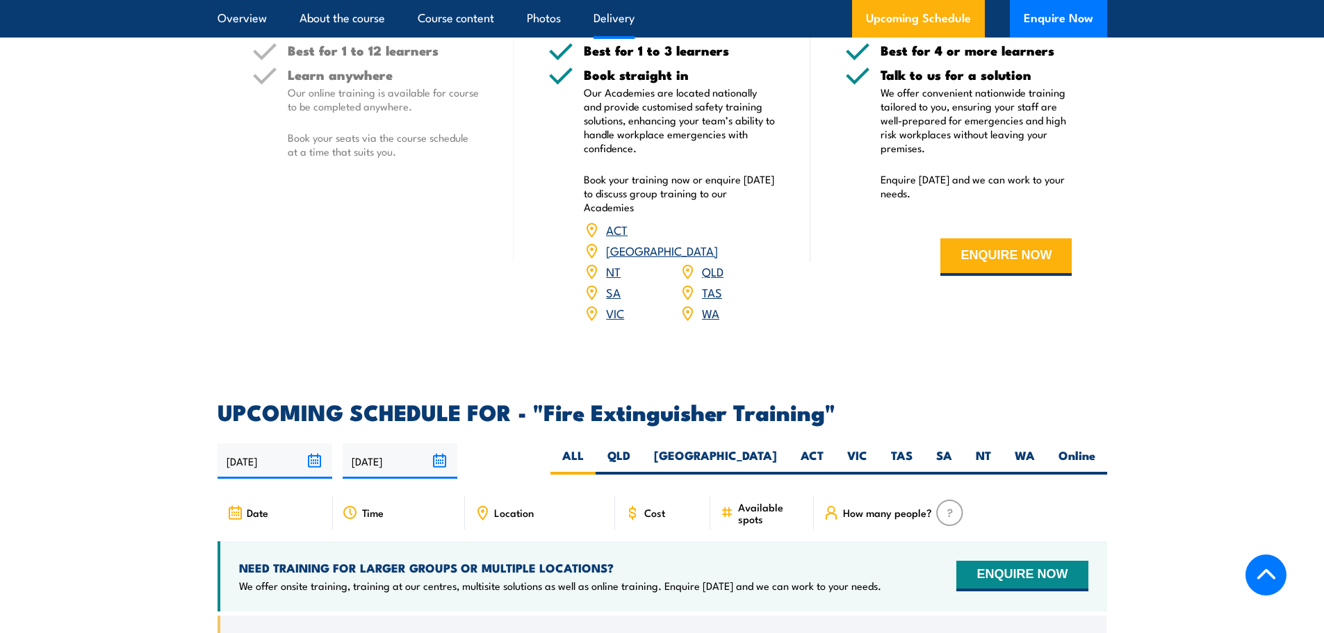
scroll to position [2016, 0]
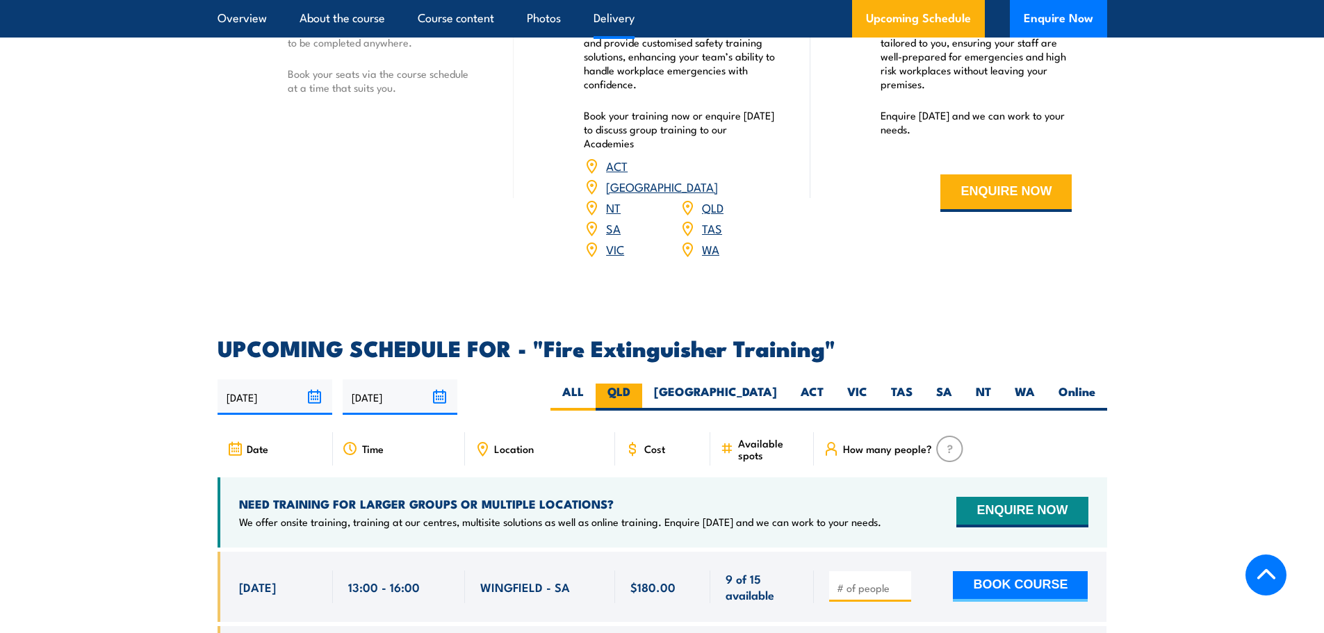
click at [642, 384] on label "QLD" at bounding box center [619, 397] width 47 height 27
click at [640, 384] on input "QLD" at bounding box center [634, 388] width 9 height 9
radio input "true"
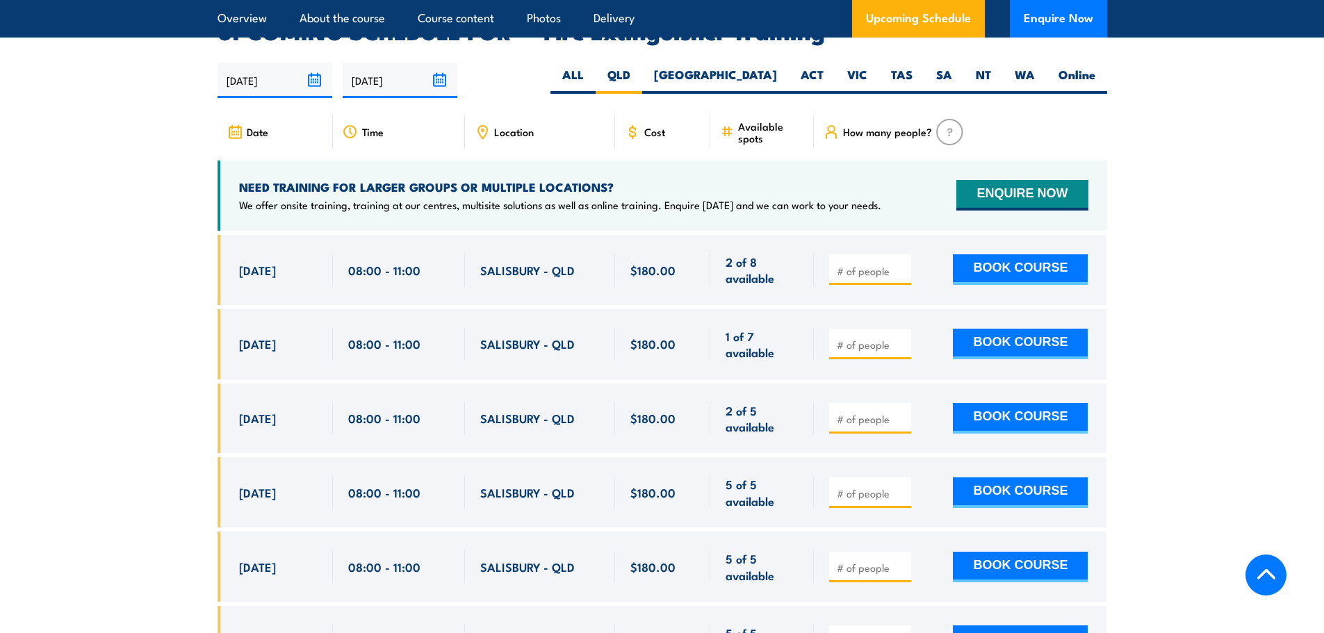
click at [853, 338] on input "number" at bounding box center [872, 345] width 70 height 14
type input "1"
click at [1014, 329] on button "BOOK COURSE" at bounding box center [1020, 344] width 135 height 31
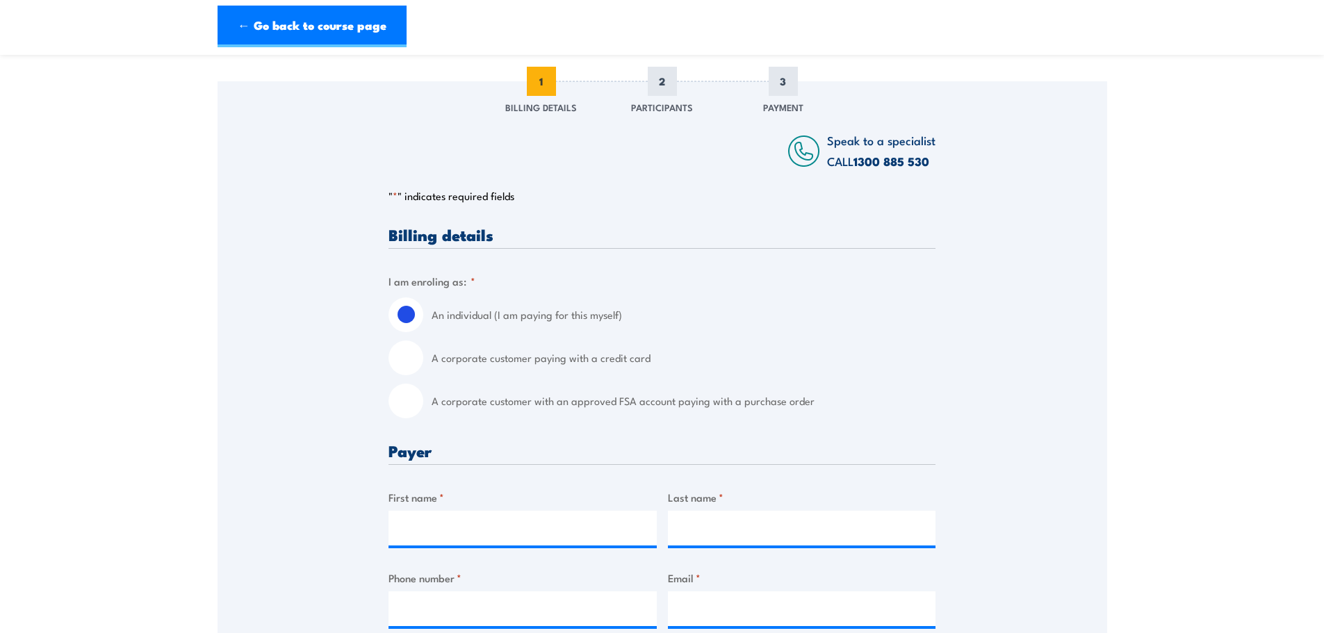
scroll to position [209, 0]
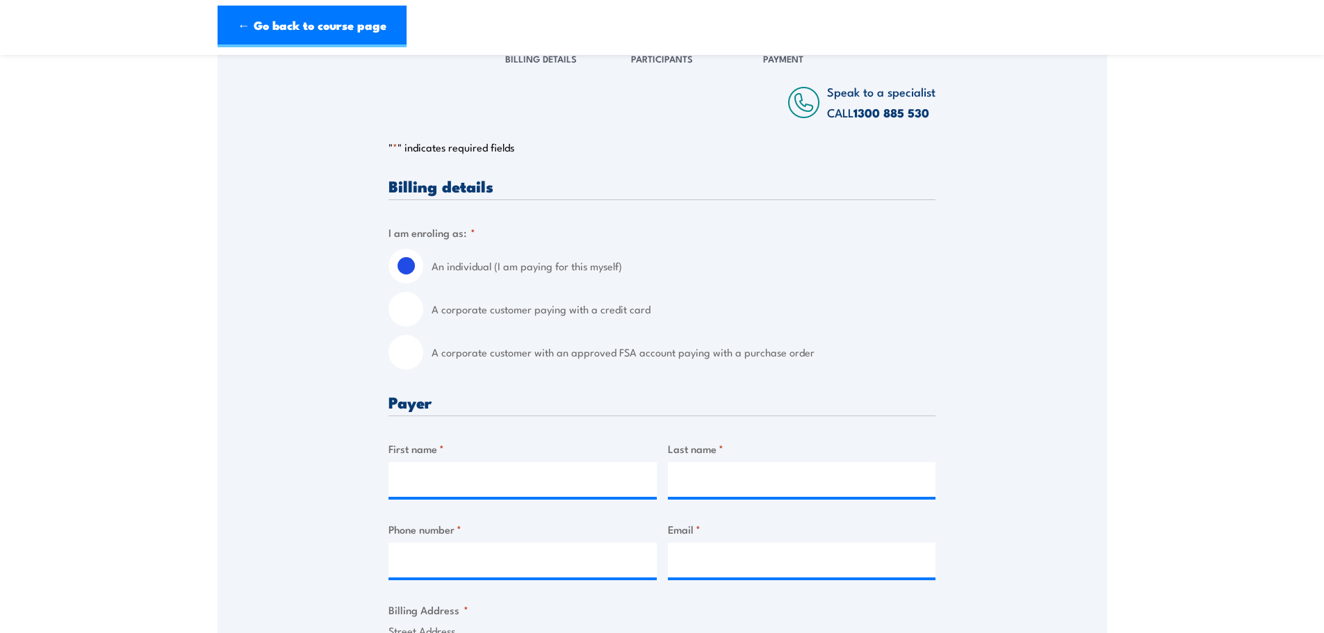
click at [412, 355] on input "A corporate customer with an approved FSA account paying with a purchase order" at bounding box center [406, 352] width 35 height 35
radio input "true"
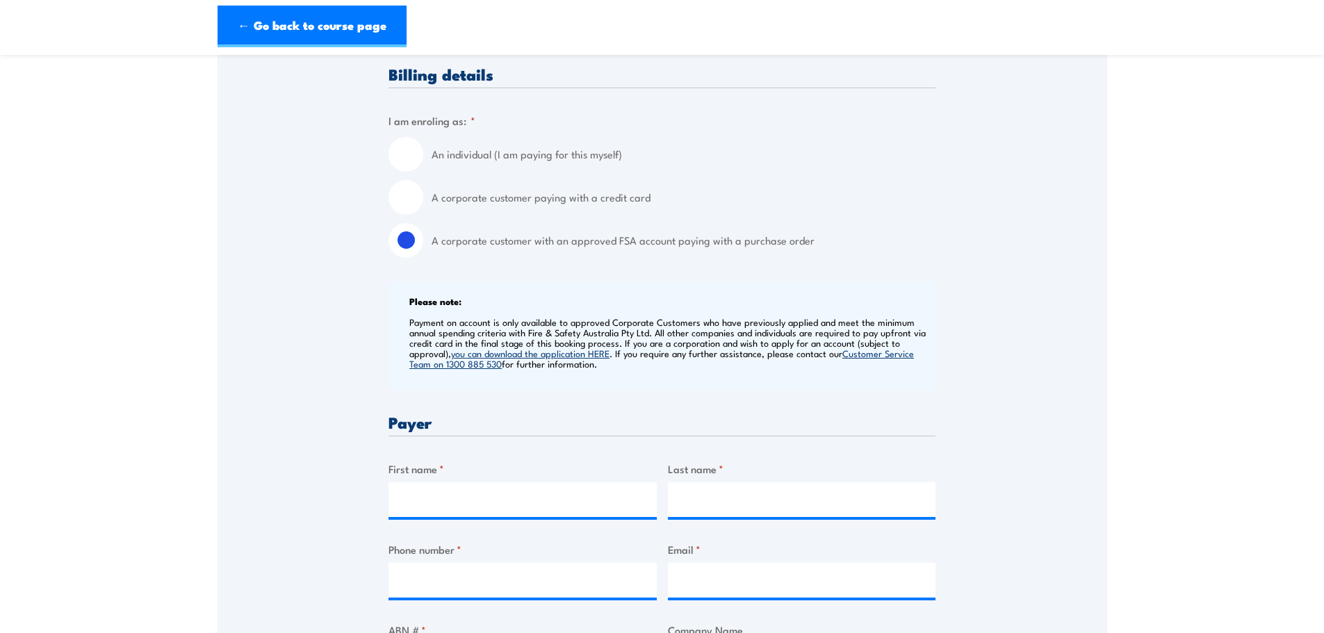
scroll to position [348, 0]
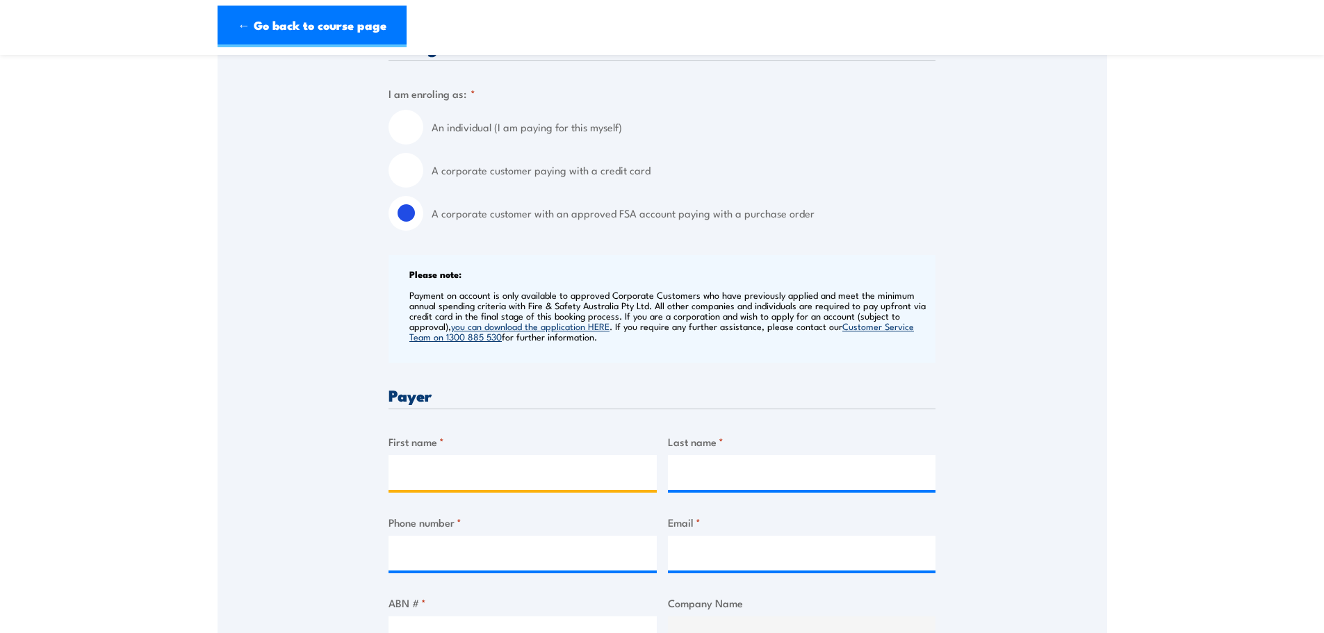
click at [491, 472] on input "First name *" at bounding box center [523, 472] width 268 height 35
type input "Sarah"
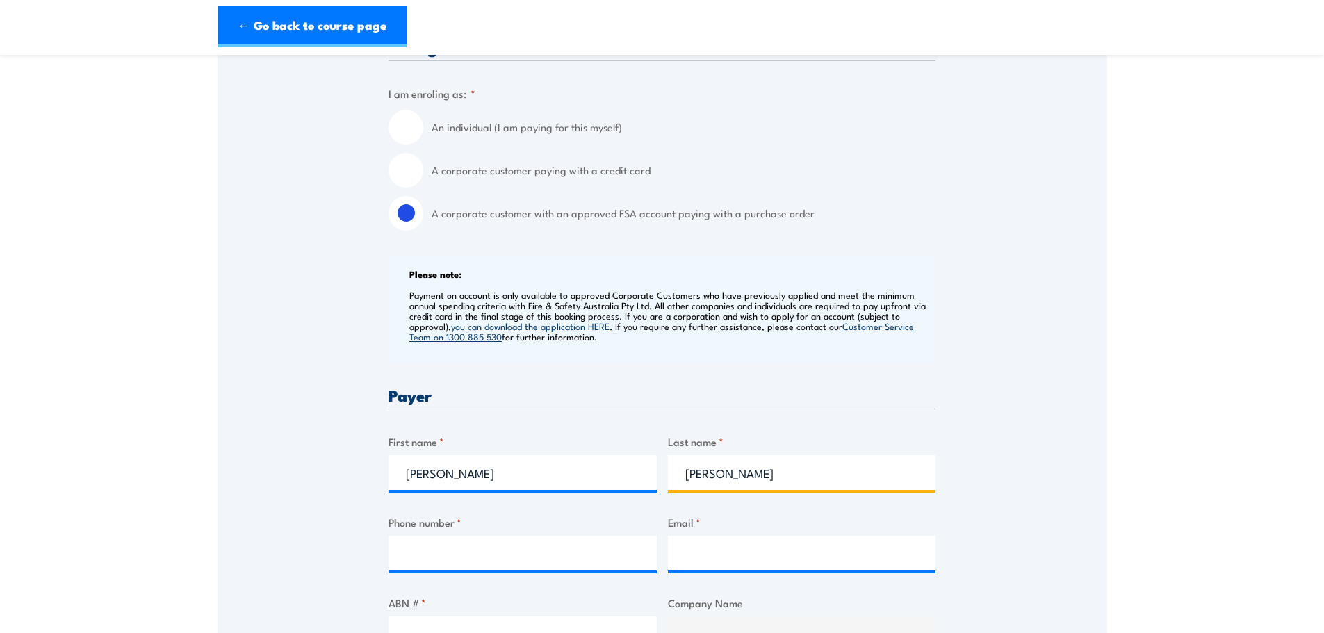
type input "Dalrymple"
type input "0457477633"
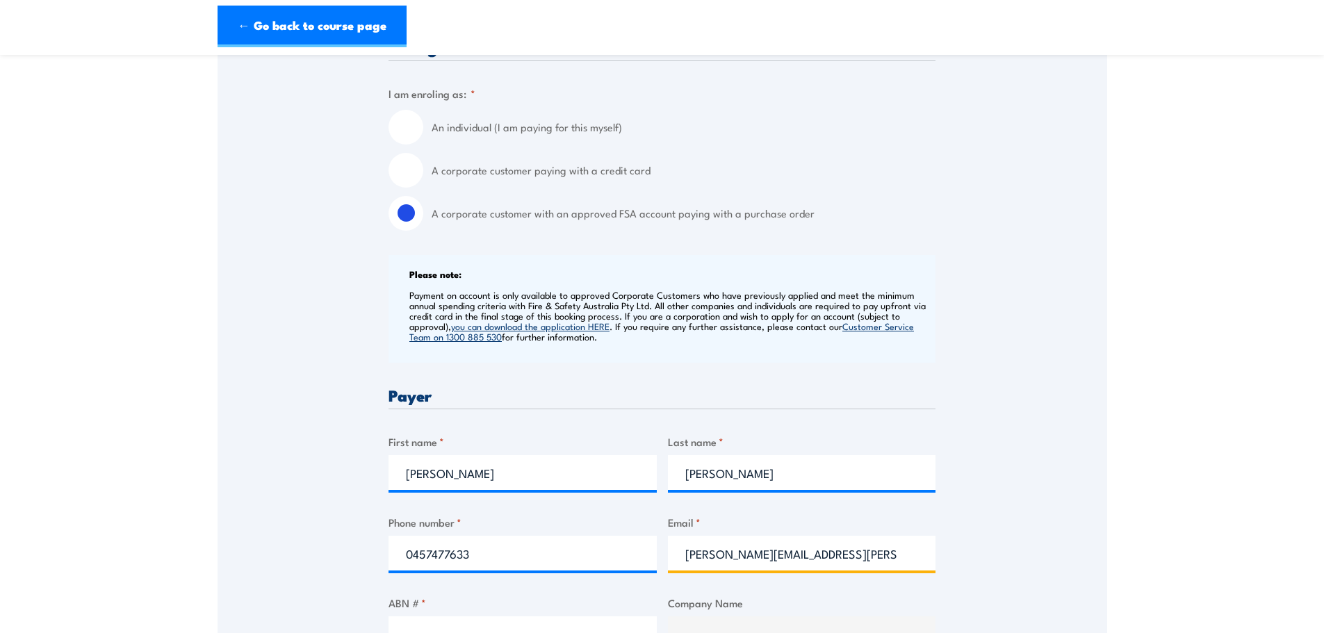
type input "sarah.dalrymple@lms.com.au"
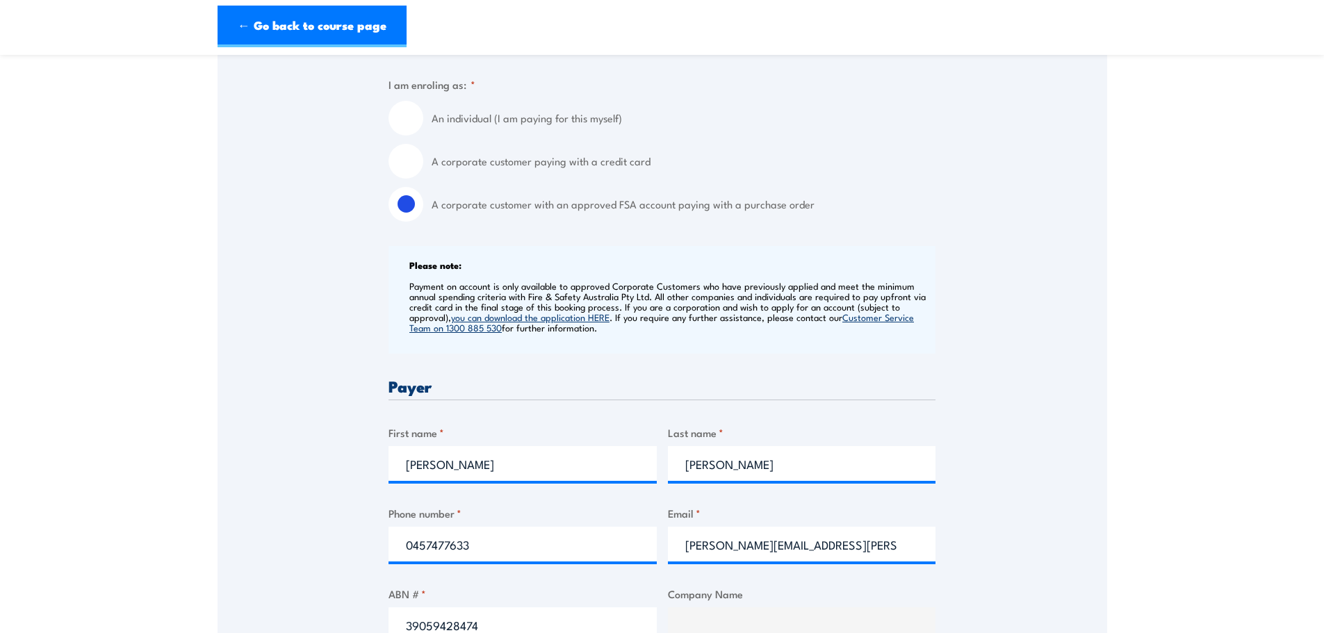
type input "39059428474"
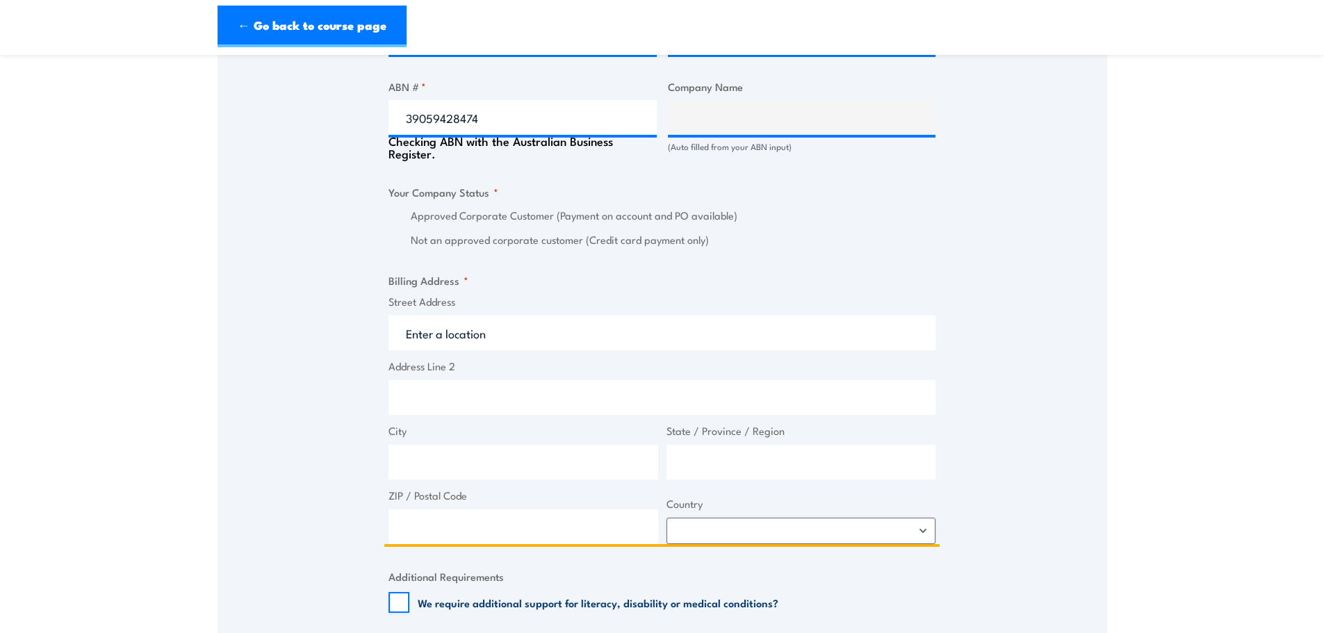
scroll to position [880, 0]
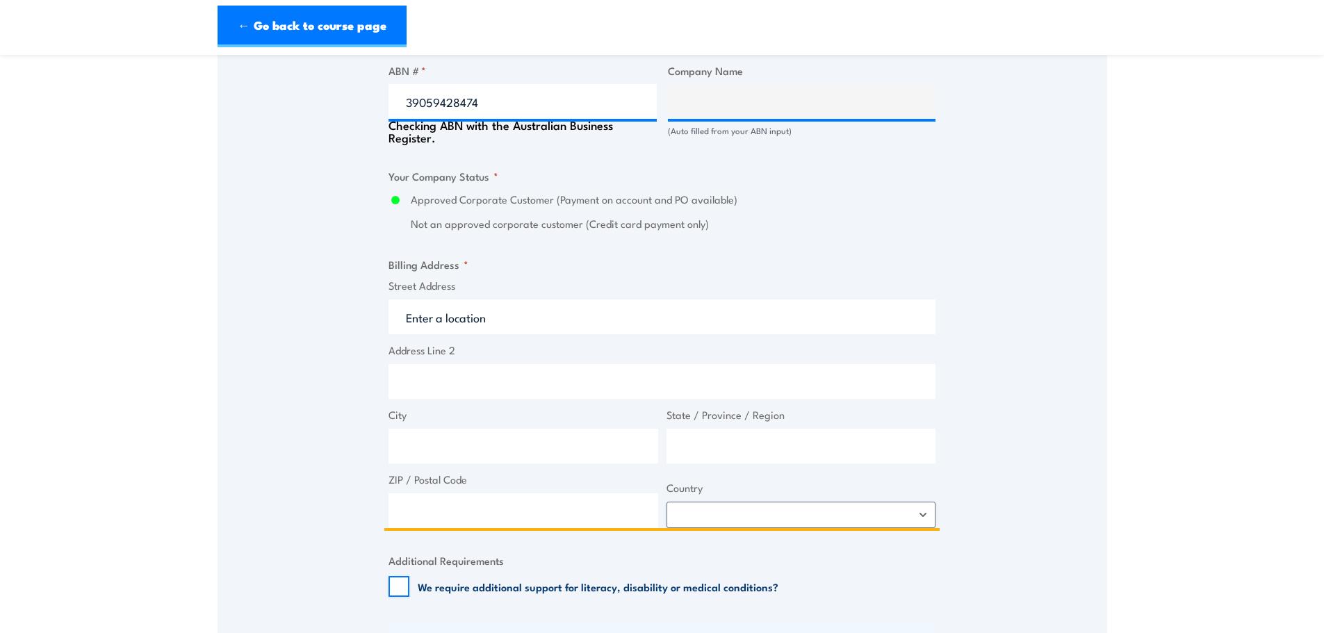
type input "LMS ENERGY PTY LTD"
radio input "true"
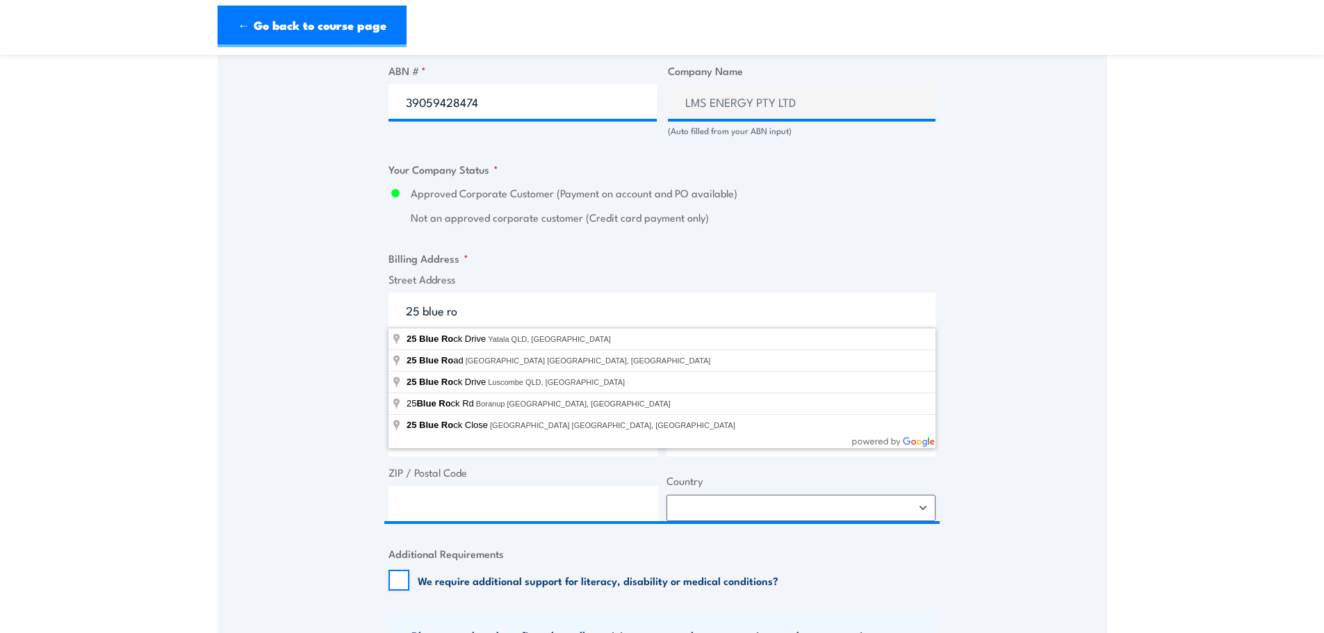
type input "25 Blue Rock Drive, Yatala QLD, Australia"
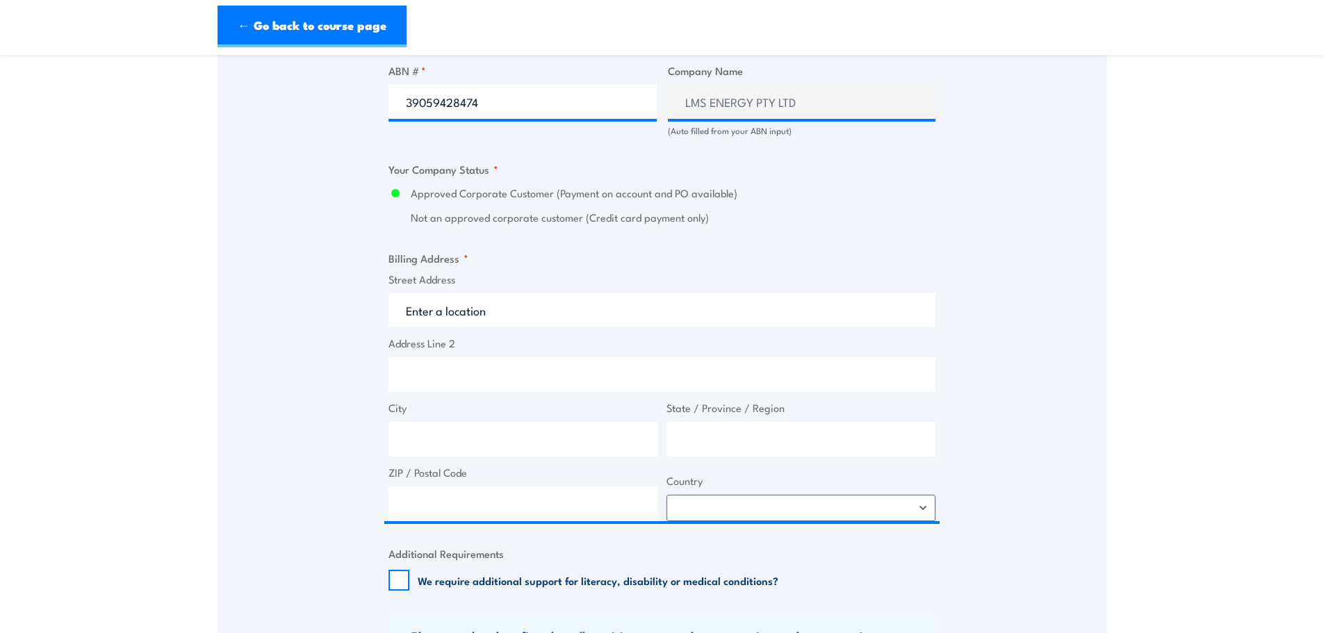
type input "25 Blue Rock Dr"
type input "Yatala"
type input "Queensland"
type input "4207"
select select "Australia"
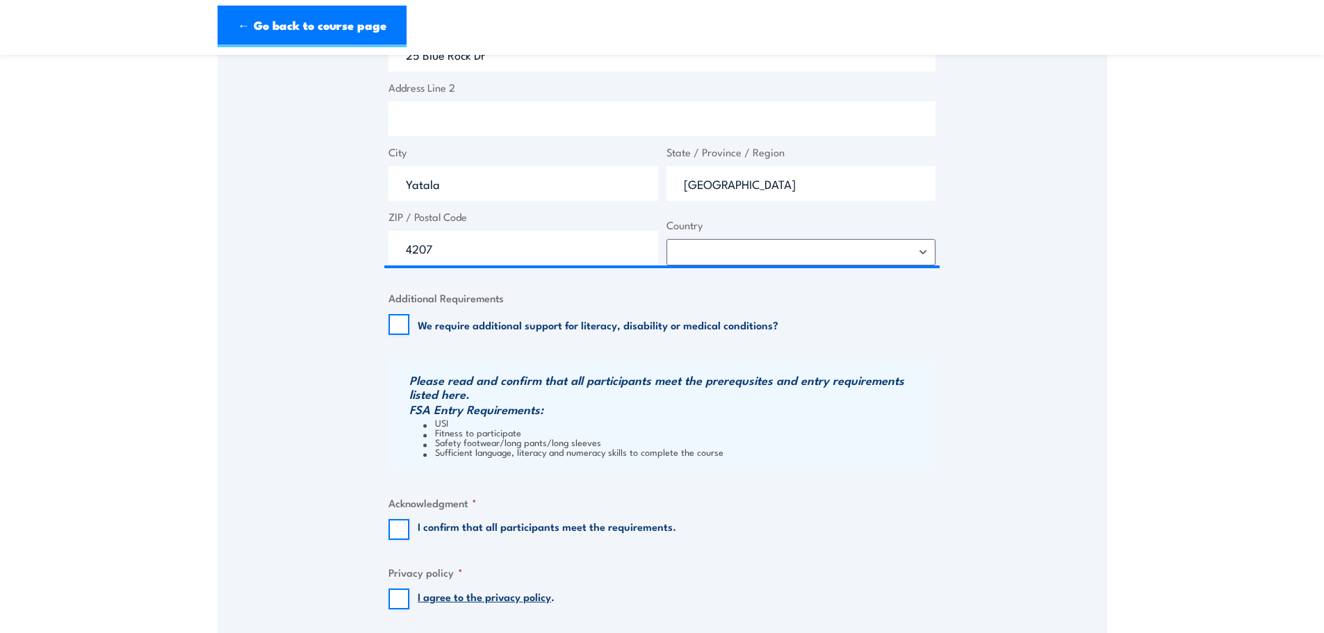
scroll to position [1158, 0]
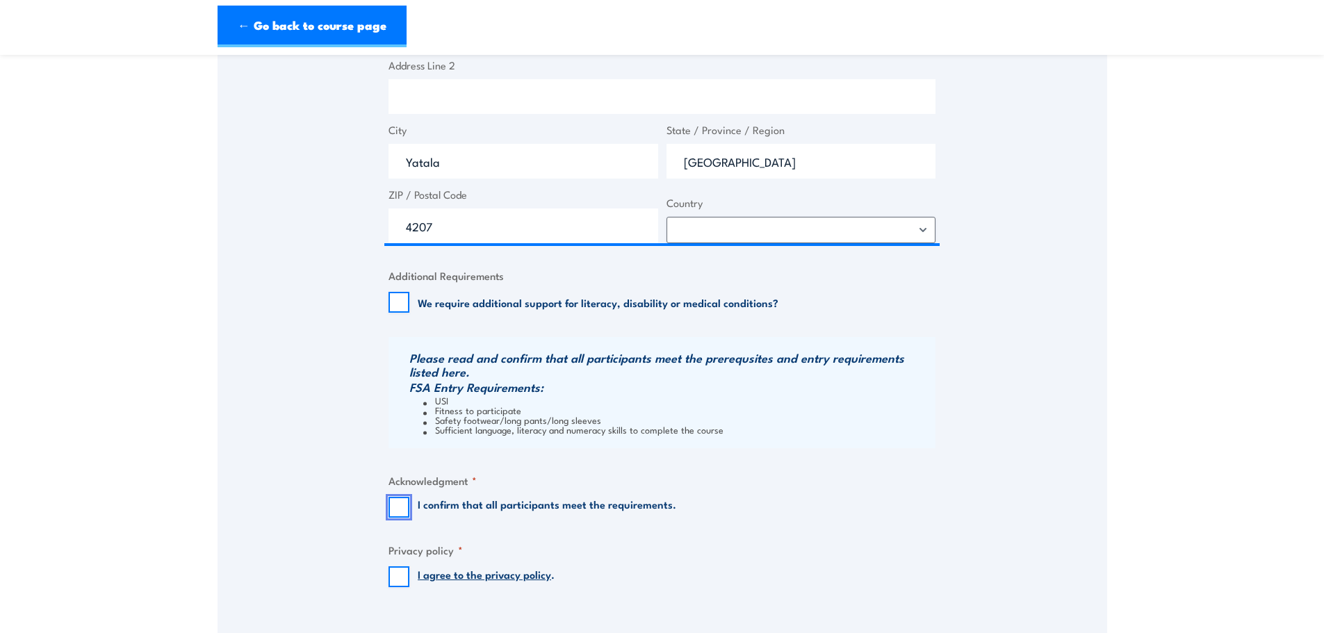
click at [395, 507] on input "I confirm that all participants meet the requirements." at bounding box center [399, 507] width 21 height 21
checkbox input "true"
click at [402, 576] on input "I agree to the privacy policy ." at bounding box center [399, 577] width 21 height 21
checkbox input "true"
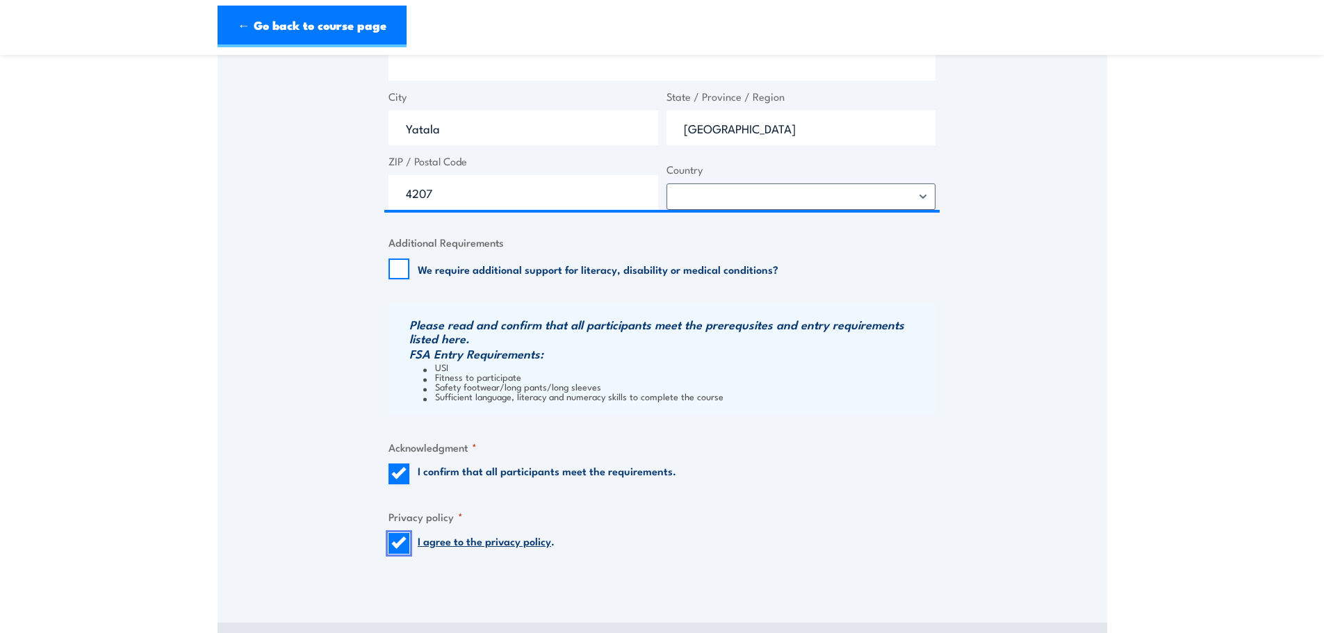
scroll to position [1297, 0]
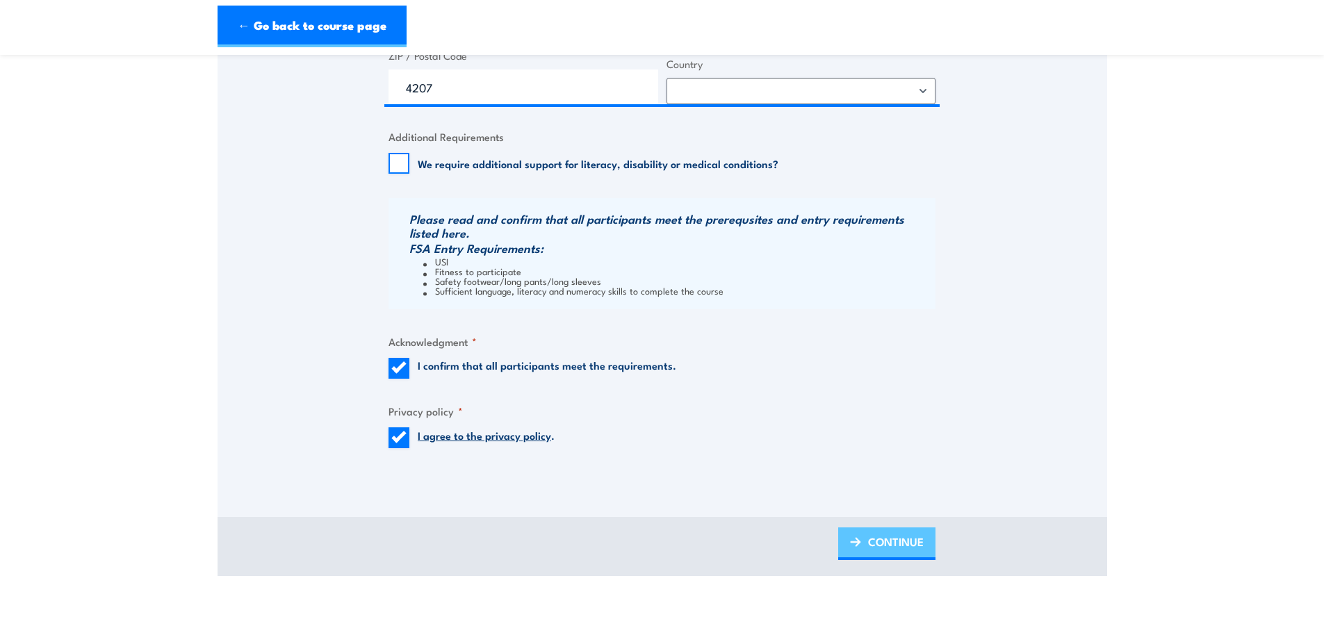
click at [878, 536] on span "CONTINUE" at bounding box center [896, 541] width 56 height 37
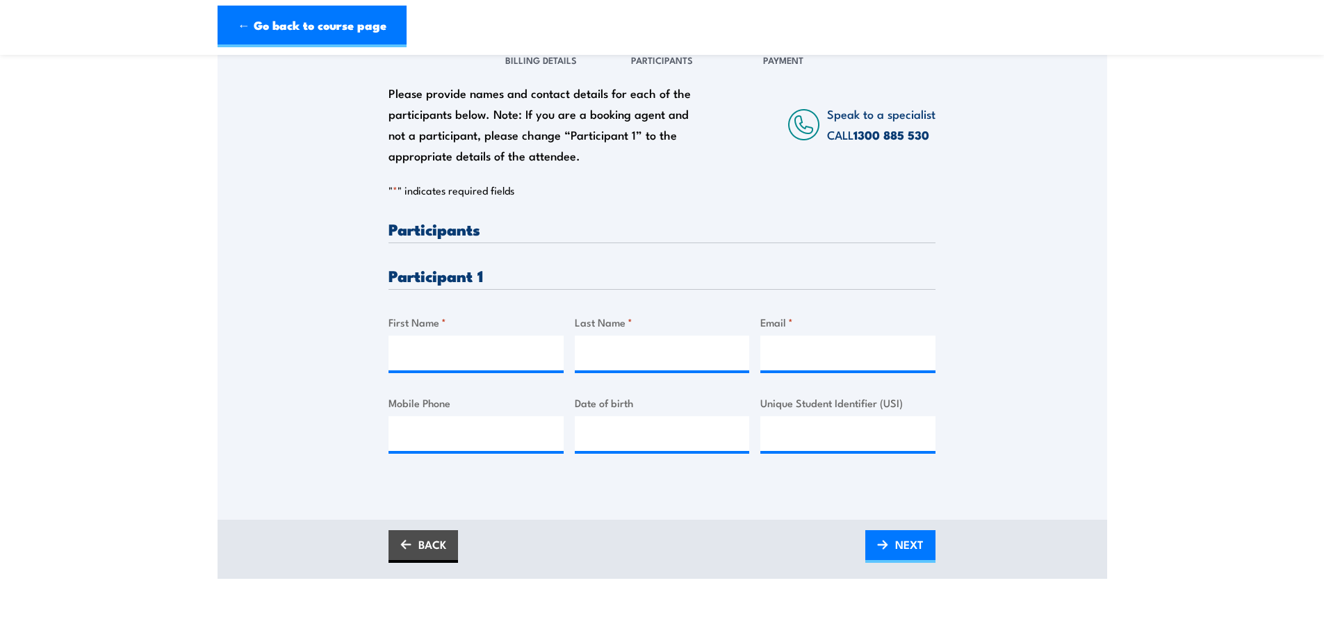
scroll to position [209, 0]
click at [432, 344] on input "First Name *" at bounding box center [476, 351] width 175 height 35
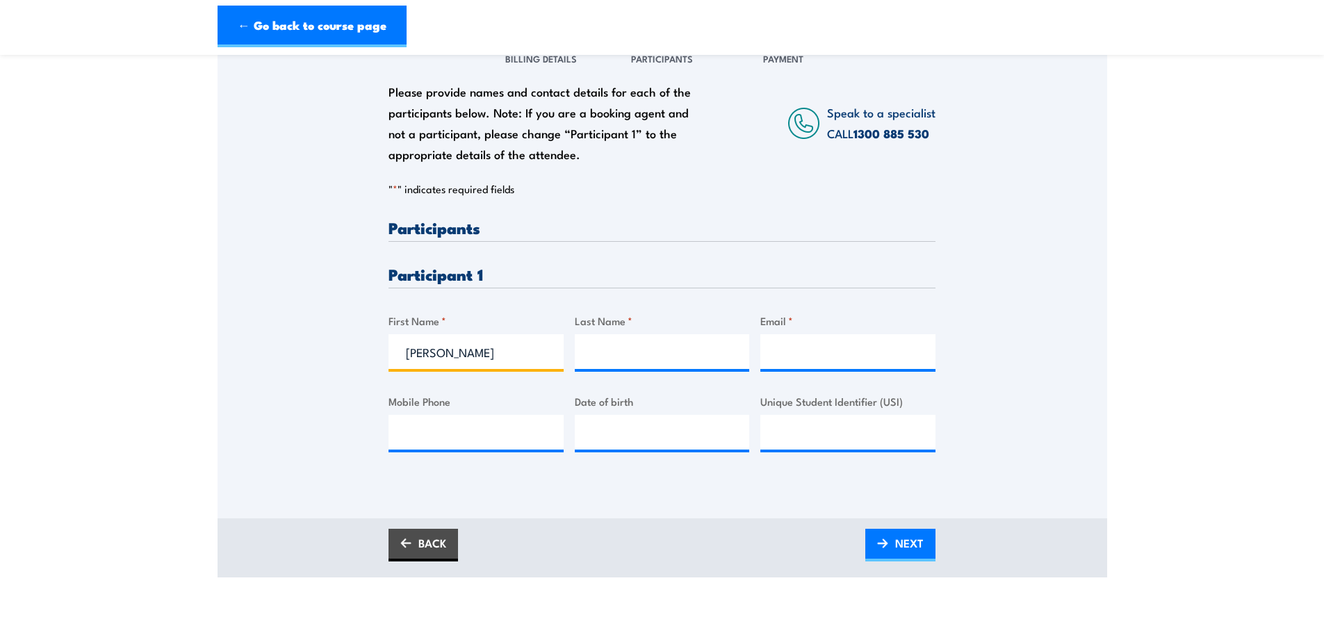
type input "Matt"
type input "Bromley"
click at [779, 353] on input "Email *" at bounding box center [847, 351] width 175 height 35
paste input "Matt.Bromley@lms.com.au"
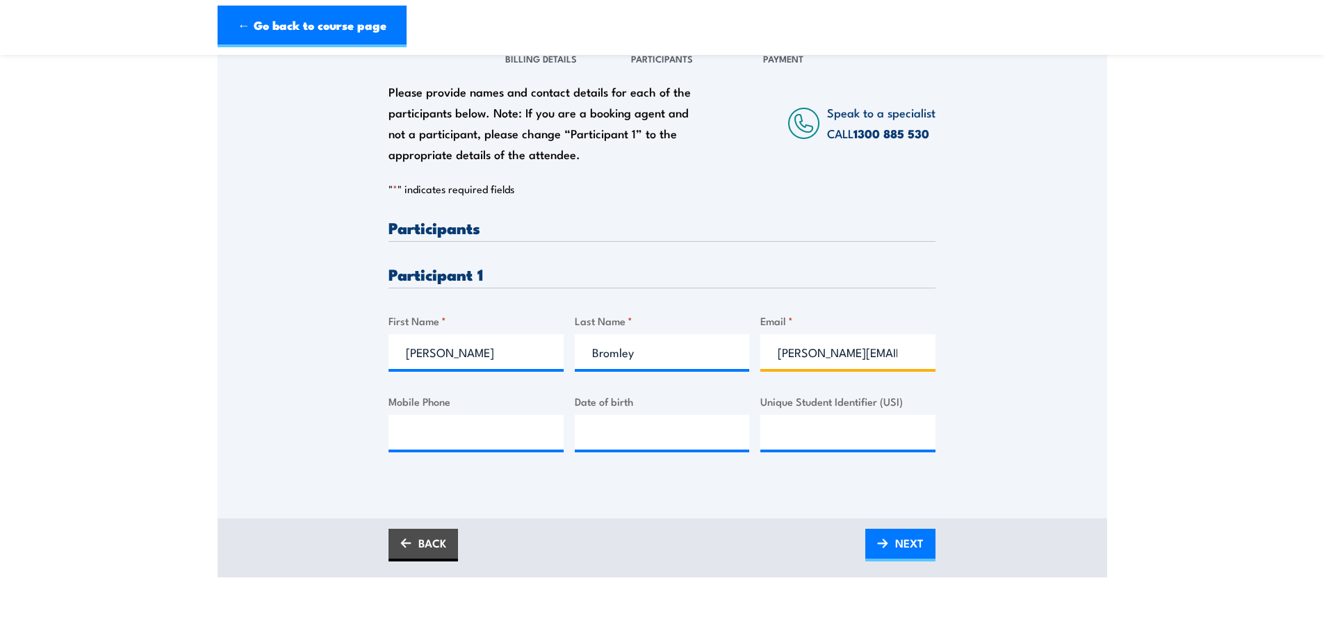
scroll to position [0, 18]
type input "Matt.Bromley@lms.com.au"
click at [598, 438] on input "__/__/____" at bounding box center [662, 432] width 175 height 35
paste input "28/07/1989"
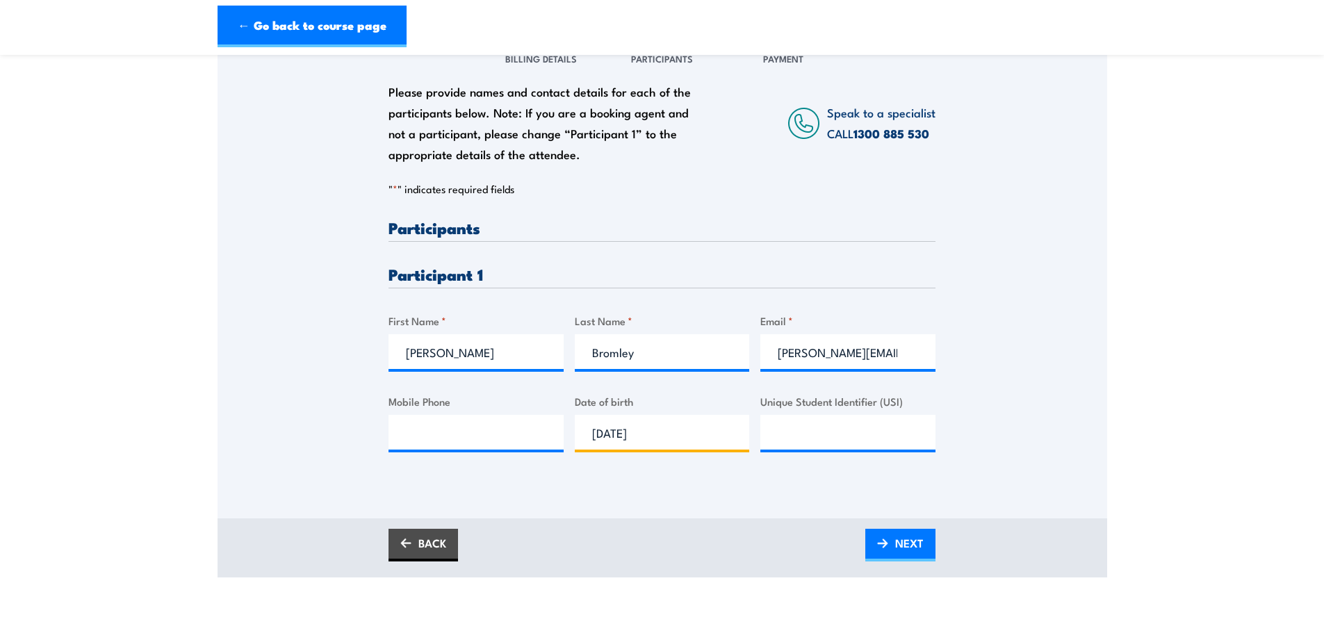
type input "28/07/1989"
click at [462, 425] on input "Mobile Phone" at bounding box center [476, 432] width 175 height 35
paste input "0499 112 039"
type input "0499 112 039"
click at [772, 421] on input "Unique Student Identifier (USI)" at bounding box center [847, 432] width 175 height 35
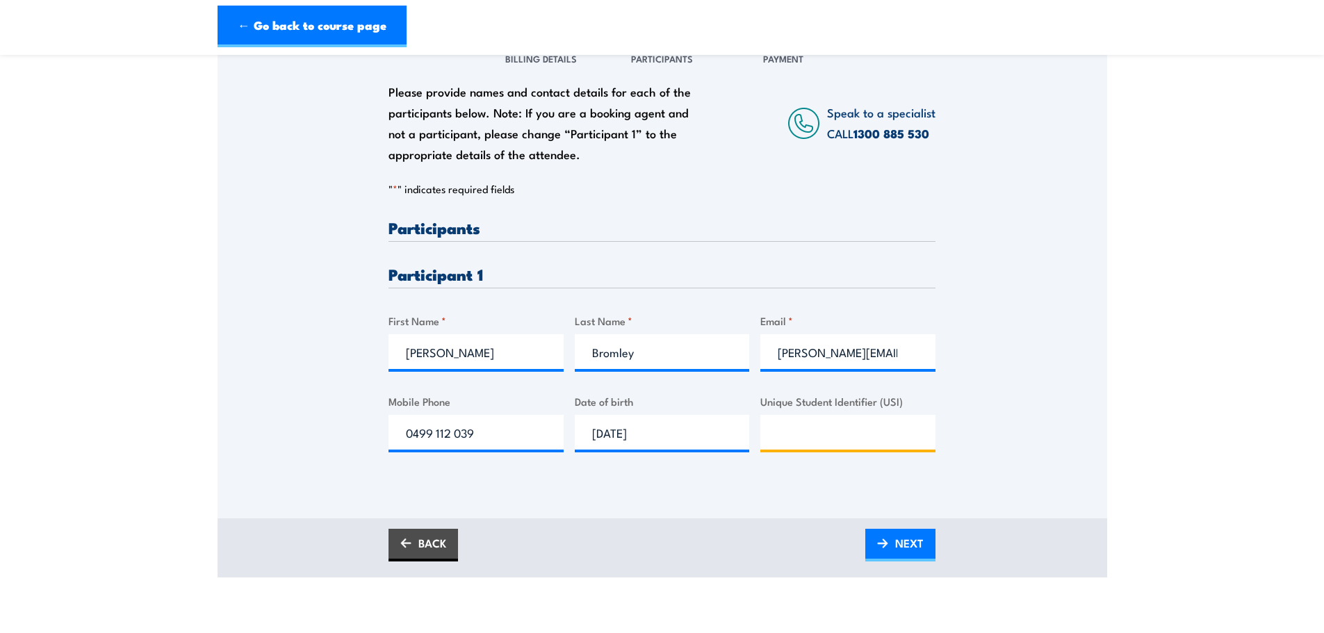
paste input "YKWVVZRZXZ"
type input "YKWVVZRZXZ"
click at [894, 548] on link "NEXT" at bounding box center [900, 545] width 70 height 33
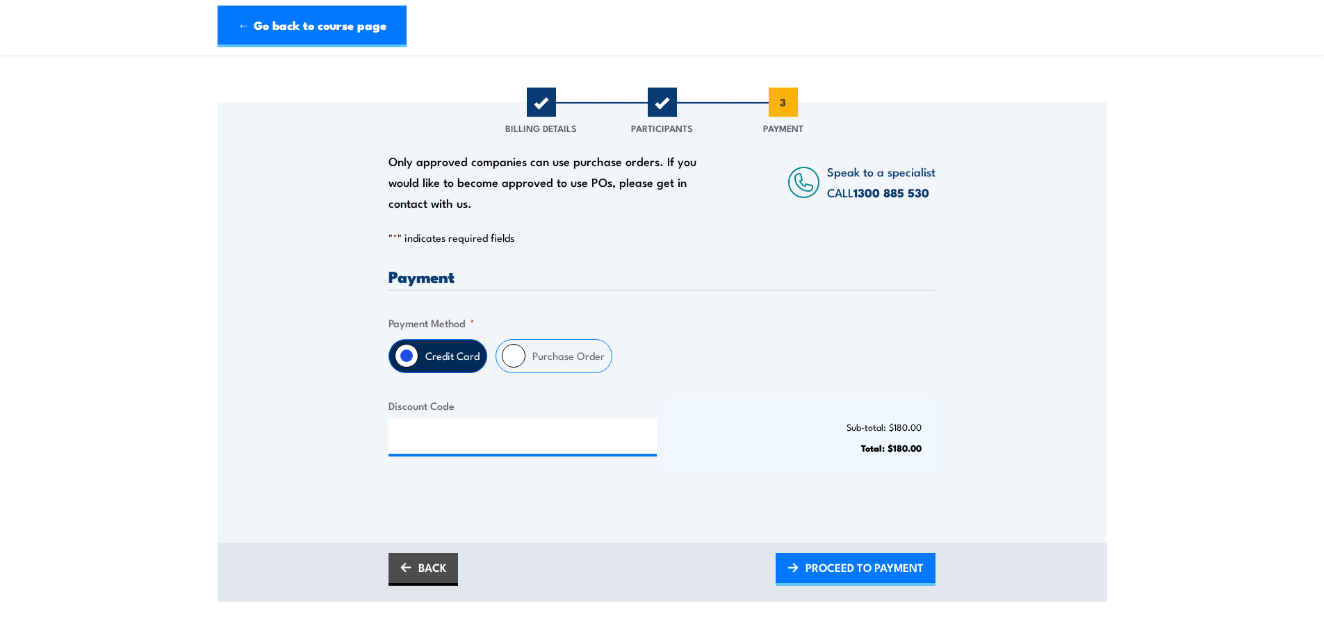
drag, startPoint x: 519, startPoint y: 353, endPoint x: 538, endPoint y: 365, distance: 22.8
click at [518, 353] on input "Purchase Order" at bounding box center [514, 356] width 24 height 24
radio input "true"
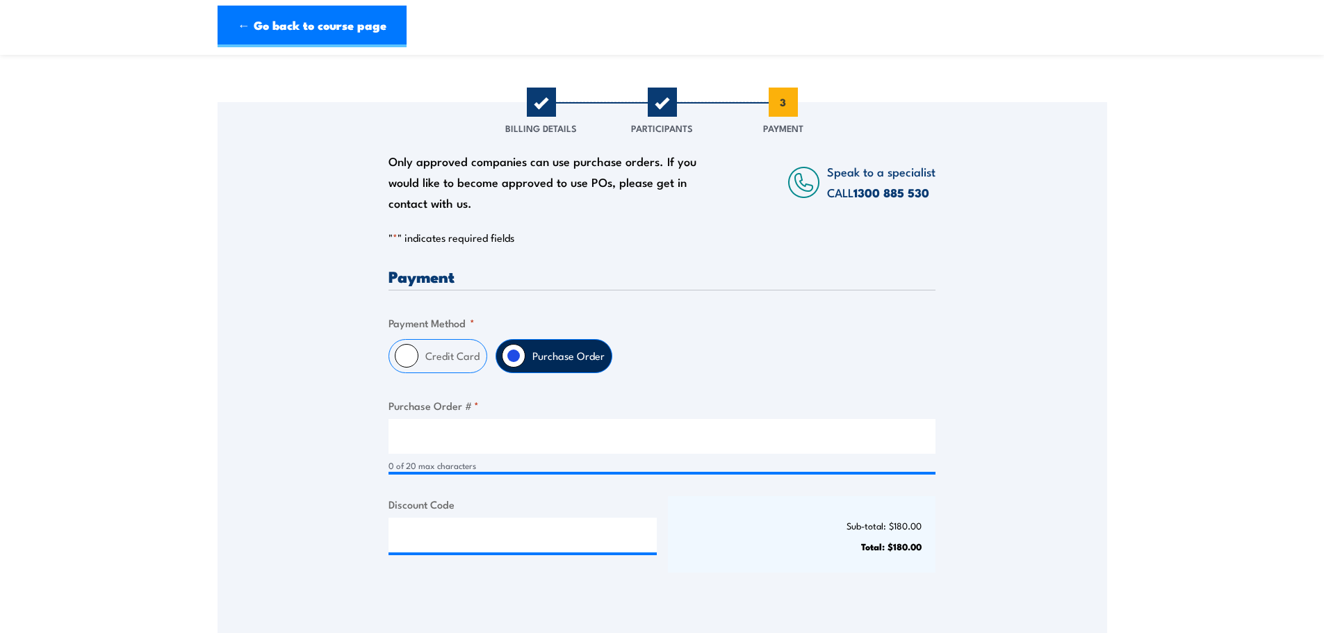
scroll to position [209, 0]
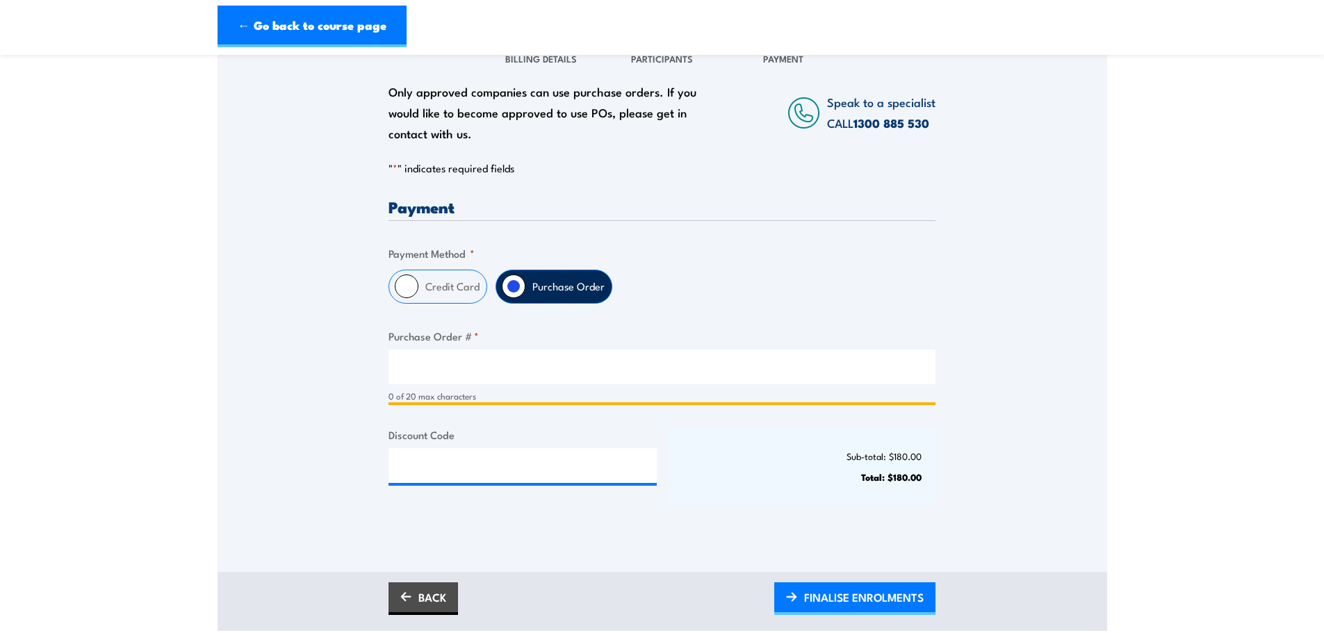
click at [422, 367] on input "Purchase Order # *" at bounding box center [662, 367] width 547 height 35
type input "P1048003"
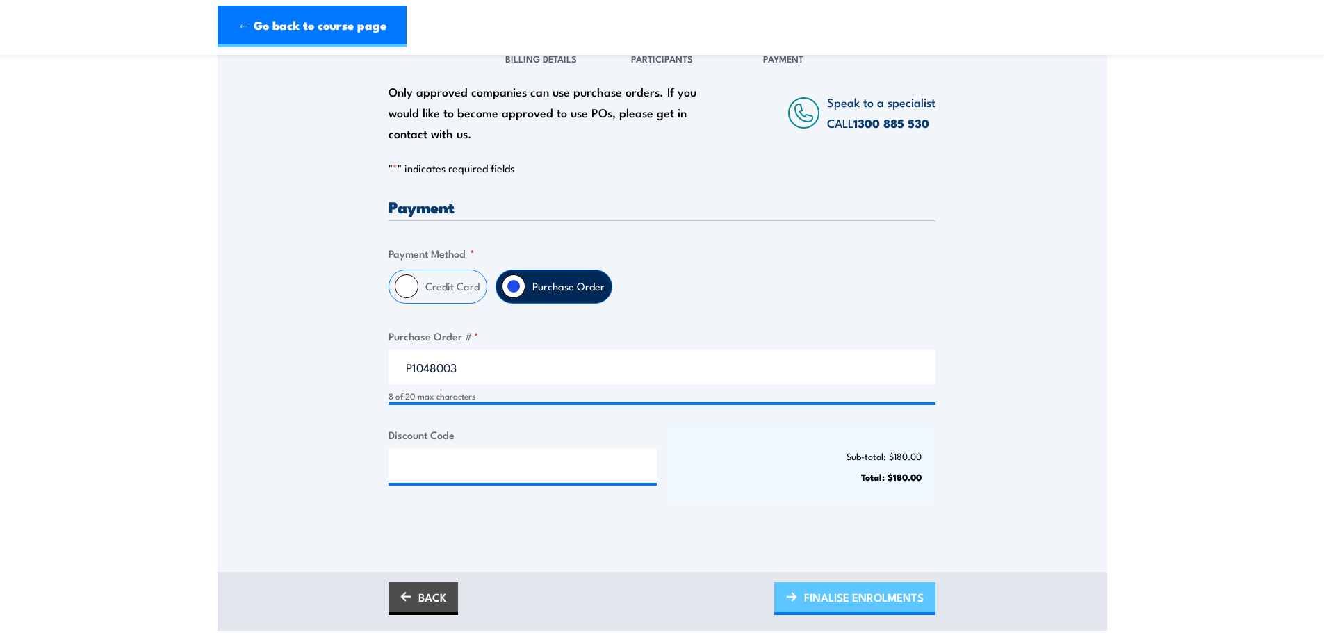
click at [861, 598] on span "FINALISE ENROLMENTS" at bounding box center [864, 597] width 120 height 37
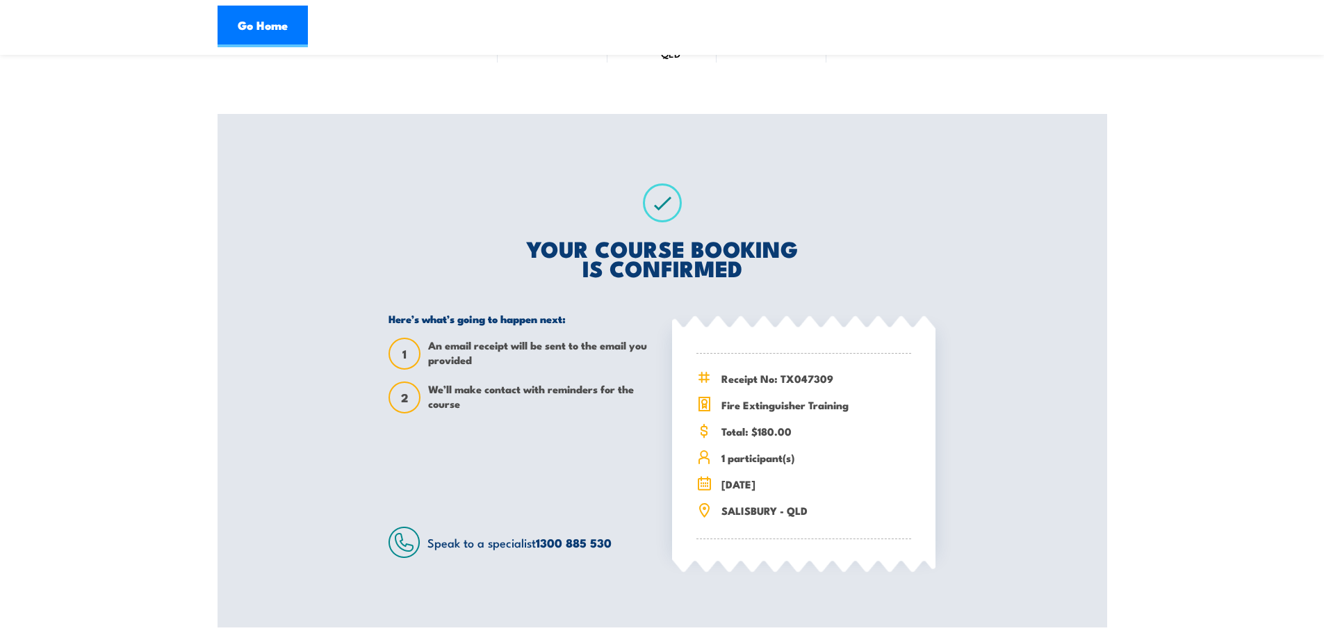
scroll to position [139, 0]
